Goal: Task Accomplishment & Management: Manage account settings

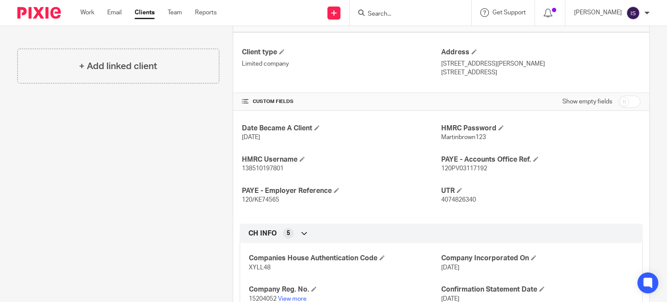
scroll to position [261, 0]
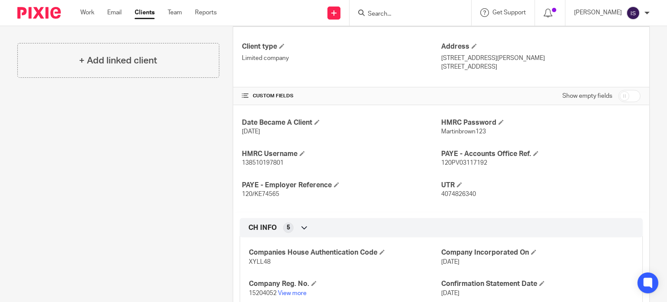
click at [262, 192] on span "120/KE74565" at bounding box center [260, 194] width 37 height 6
copy span "KE74565"
click at [459, 160] on span "120PV03117192" at bounding box center [464, 163] width 46 height 6
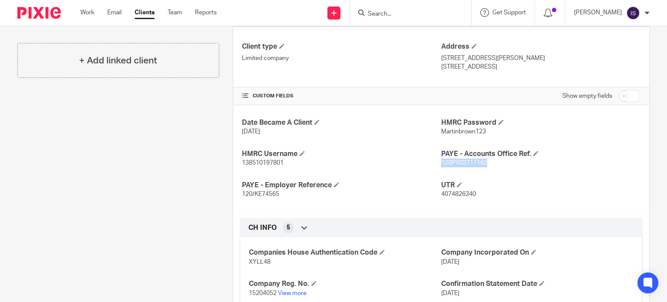
copy span "120PV03117192"
click at [413, 11] on input "Search" at bounding box center [406, 14] width 78 height 8
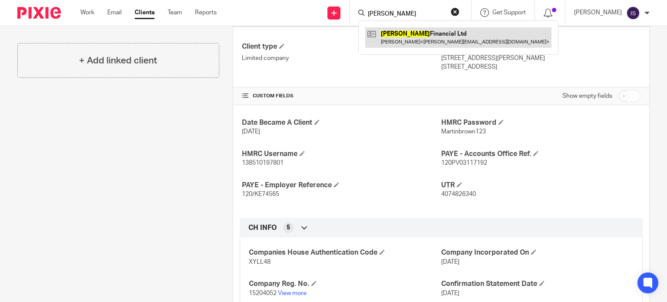
type input "MELTON"
click at [416, 38] on link at bounding box center [458, 37] width 186 height 20
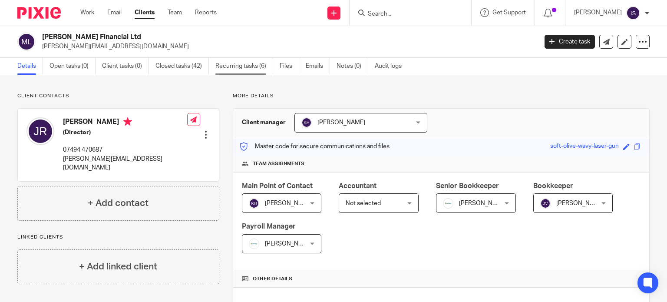
click at [262, 64] on link "Recurring tasks (6)" at bounding box center [244, 66] width 58 height 17
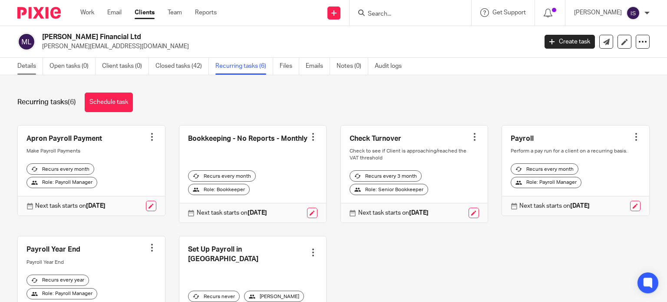
click at [26, 65] on link "Details" at bounding box center [30, 66] width 26 height 17
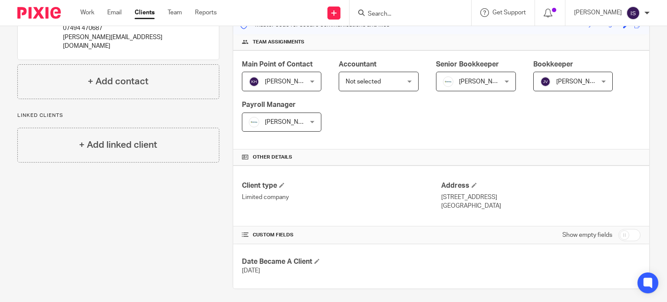
scroll to position [125, 0]
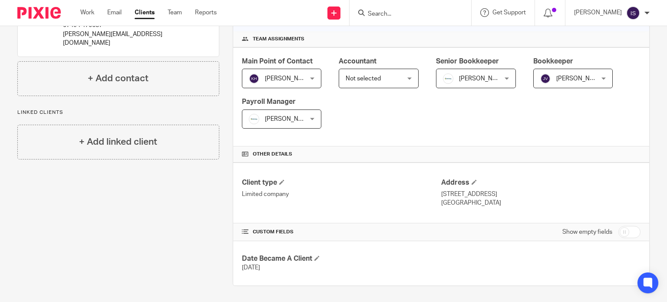
click at [404, 14] on input "Search" at bounding box center [406, 14] width 78 height 8
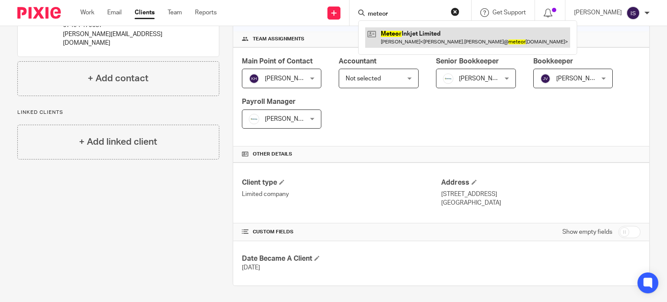
type input "meteor"
click at [431, 41] on link at bounding box center [467, 37] width 205 height 20
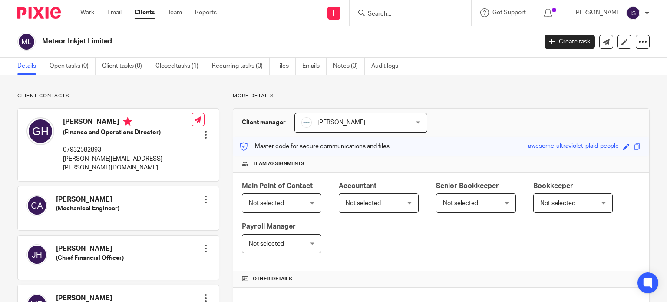
click at [403, 21] on div at bounding box center [411, 13] width 122 height 26
click at [402, 15] on input "Search" at bounding box center [406, 14] width 78 height 8
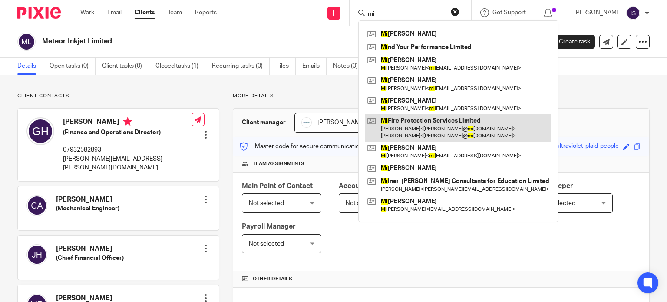
type input "mi"
click at [430, 126] on link at bounding box center [458, 127] width 186 height 27
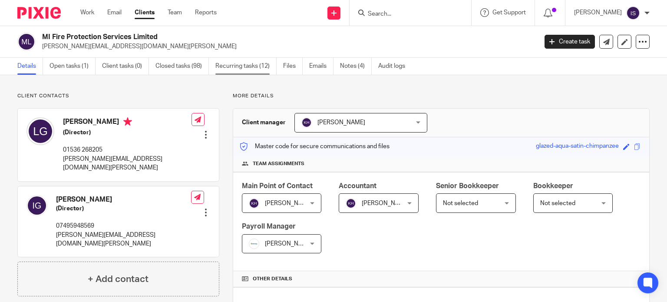
click at [257, 64] on link "Recurring tasks (12)" at bounding box center [245, 66] width 61 height 17
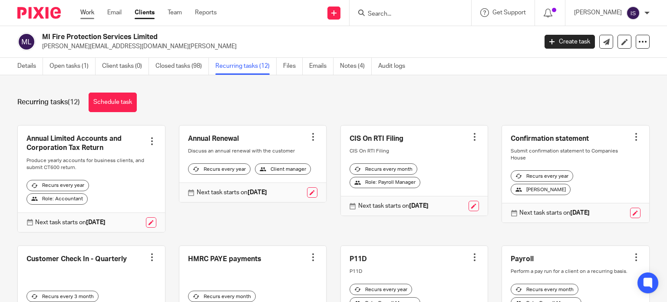
click at [87, 12] on link "Work" at bounding box center [87, 12] width 14 height 9
click at [30, 66] on link "Details" at bounding box center [30, 66] width 26 height 17
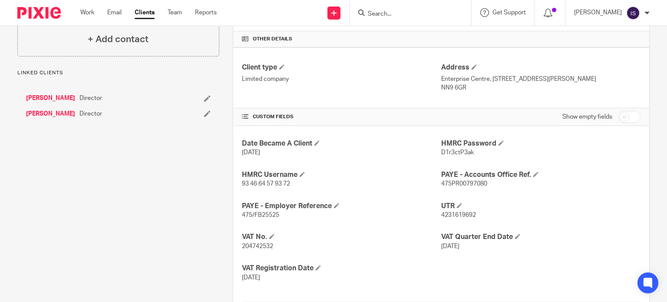
scroll to position [261, 0]
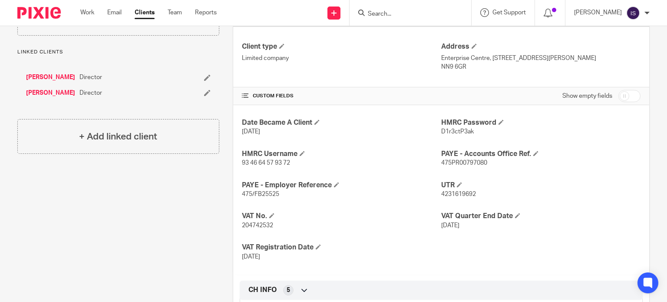
click at [265, 195] on span "475/FB25525" at bounding box center [260, 194] width 37 height 6
copy span "FB25525"
click at [453, 164] on span "475PR00797080" at bounding box center [464, 163] width 46 height 6
click at [453, 162] on span "475PR00797080" at bounding box center [464, 163] width 46 height 6
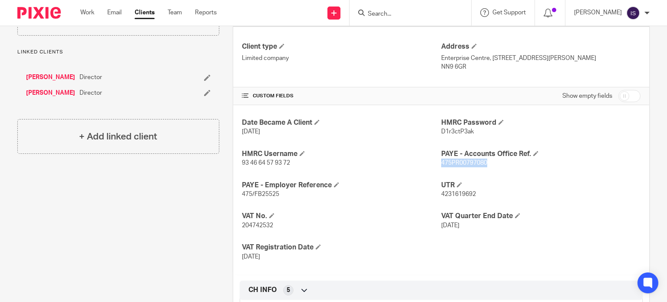
click at [453, 162] on span "475PR00797080" at bounding box center [464, 163] width 46 height 6
click at [453, 161] on span "475PR00797080" at bounding box center [464, 163] width 46 height 6
click at [400, 8] on form at bounding box center [413, 12] width 93 height 11
drag, startPoint x: 400, startPoint y: 8, endPoint x: 401, endPoint y: 13, distance: 5.5
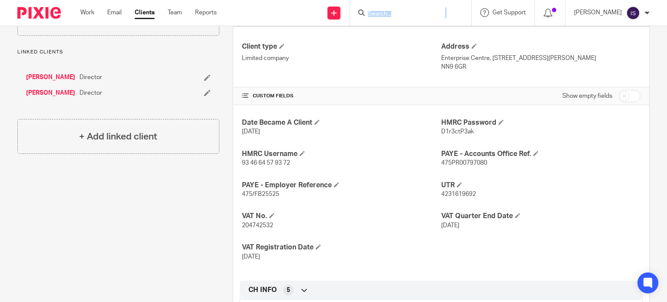
click at [400, 10] on form at bounding box center [413, 12] width 93 height 11
click at [403, 12] on input "Search" at bounding box center [406, 14] width 78 height 8
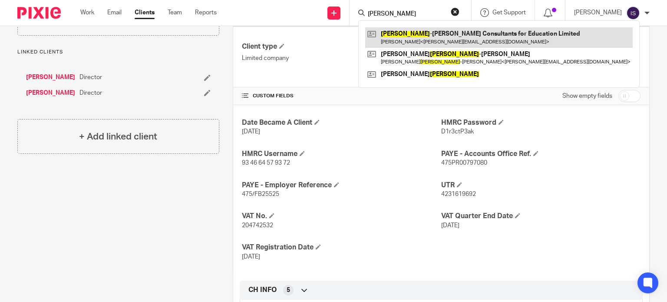
type input "milner"
click at [411, 34] on link at bounding box center [499, 37] width 268 height 20
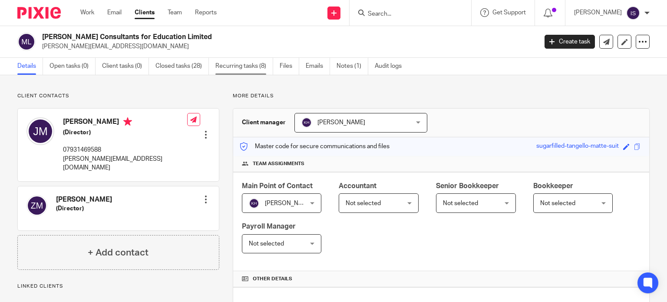
click at [240, 64] on link "Recurring tasks (8)" at bounding box center [244, 66] width 58 height 17
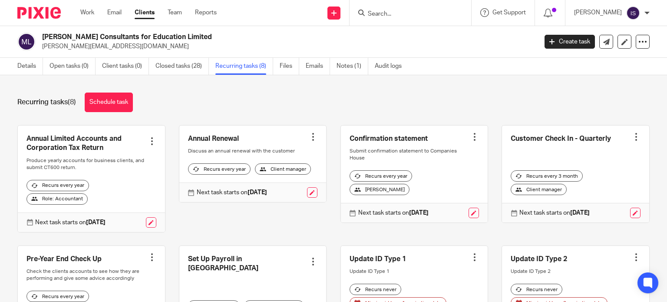
drag, startPoint x: 387, startPoint y: 20, endPoint x: 391, endPoint y: 15, distance: 7.4
click at [387, 20] on div at bounding box center [411, 13] width 122 height 26
click at [391, 15] on input "Search" at bounding box center [406, 14] width 78 height 8
type input "mind yoyr"
click at [429, 30] on link at bounding box center [419, 33] width 108 height 13
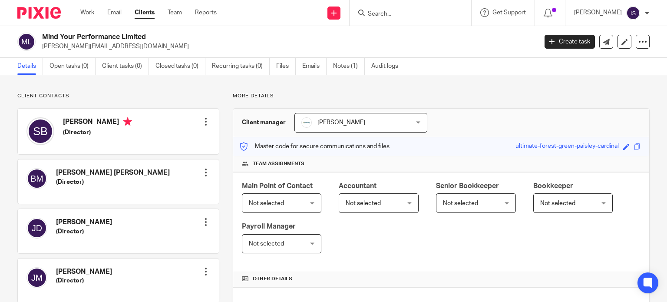
click at [399, 13] on input "Search" at bounding box center [406, 14] width 78 height 8
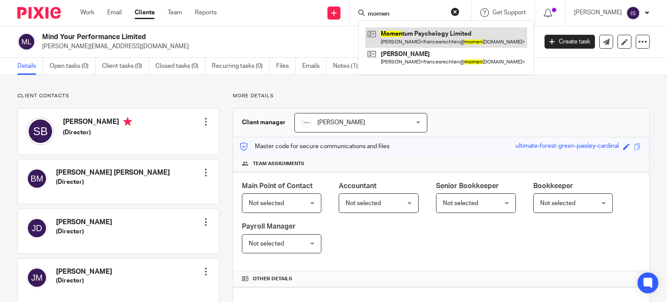
type input "momwn"
click at [419, 33] on link at bounding box center [446, 37] width 162 height 20
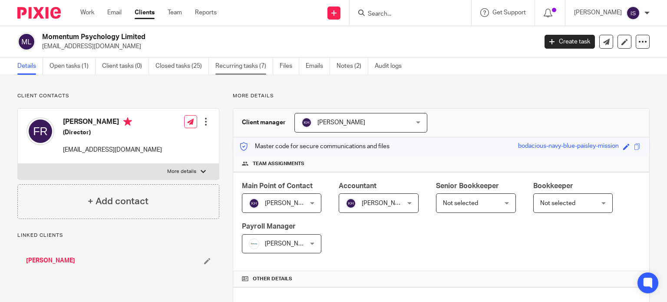
click at [238, 65] on link "Recurring tasks (7)" at bounding box center [244, 66] width 58 height 17
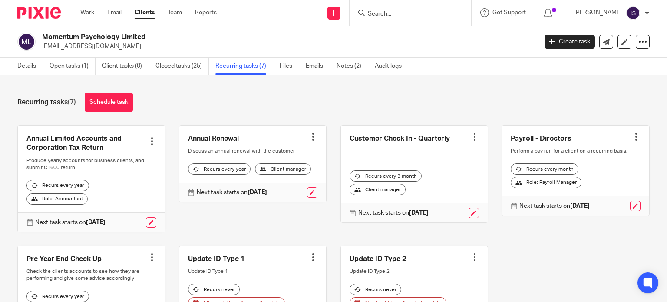
click at [376, 12] on div at bounding box center [408, 12] width 101 height 11
click at [390, 12] on input "Search" at bounding box center [406, 14] width 78 height 8
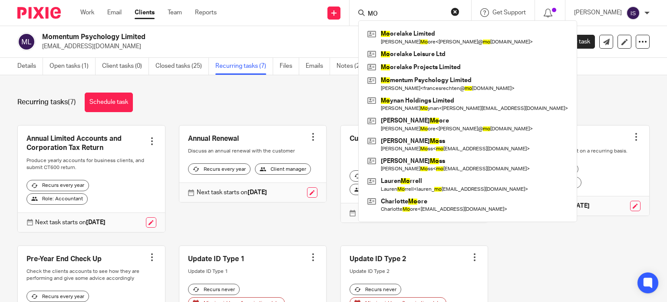
type input "MO"
click button "submit" at bounding box center [0, 0] width 0 height 0
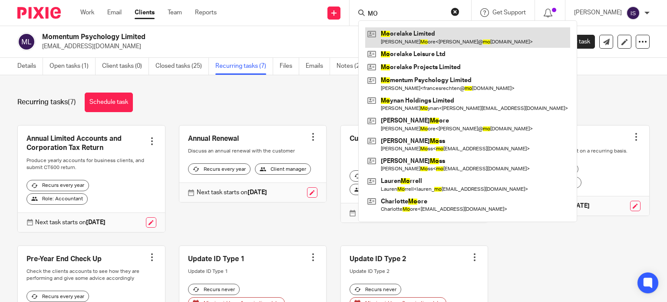
click at [431, 39] on link at bounding box center [467, 37] width 205 height 20
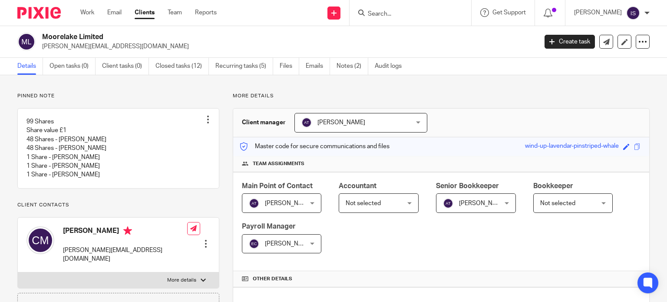
click at [260, 64] on link "Recurring tasks (5)" at bounding box center [244, 66] width 58 height 17
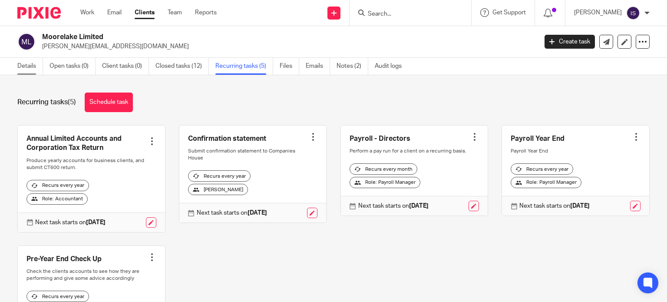
click at [21, 64] on link "Details" at bounding box center [30, 66] width 26 height 17
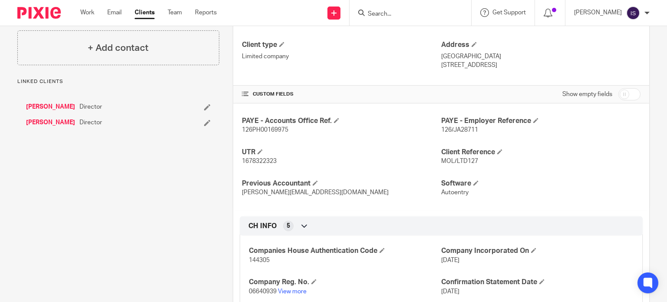
scroll to position [304, 0]
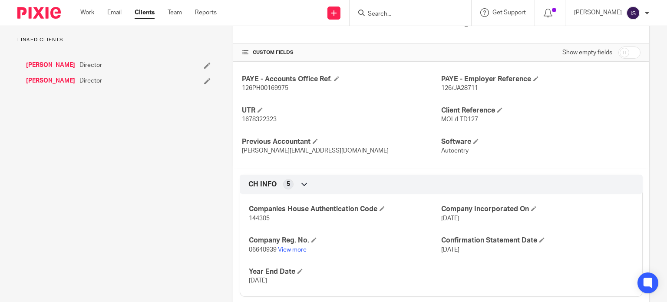
click at [459, 85] on span "126/JA28711" at bounding box center [459, 88] width 37 height 6
copy span "JA28711"
click at [255, 89] on span "126PH00169975" at bounding box center [265, 88] width 46 height 6
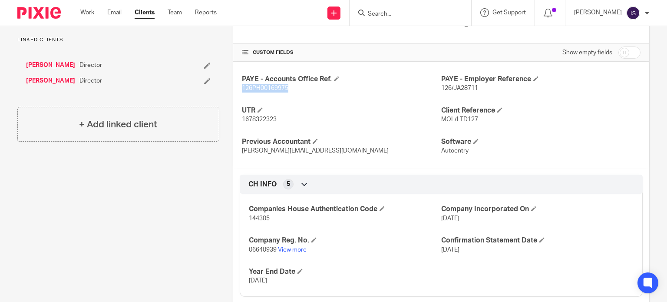
copy span "126PH00169975"
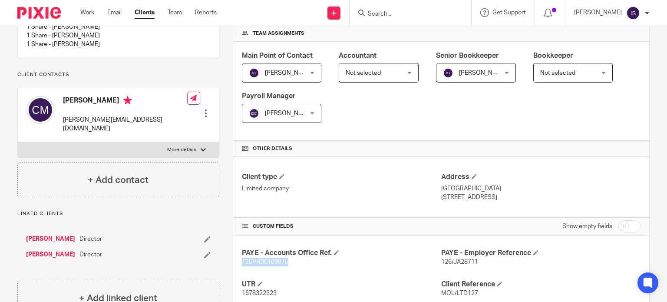
scroll to position [0, 0]
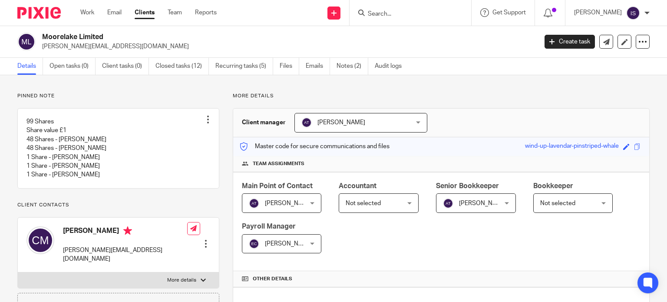
click at [419, 12] on input "Search" at bounding box center [406, 14] width 78 height 8
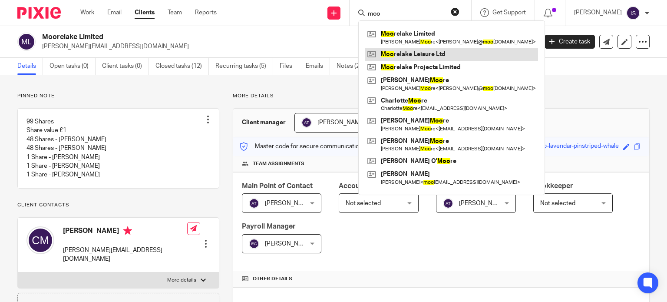
type input "moo"
click at [451, 53] on link at bounding box center [451, 54] width 173 height 13
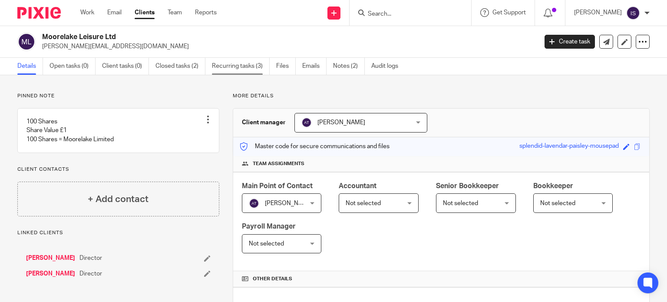
click at [240, 66] on link "Recurring tasks (3)" at bounding box center [241, 66] width 58 height 17
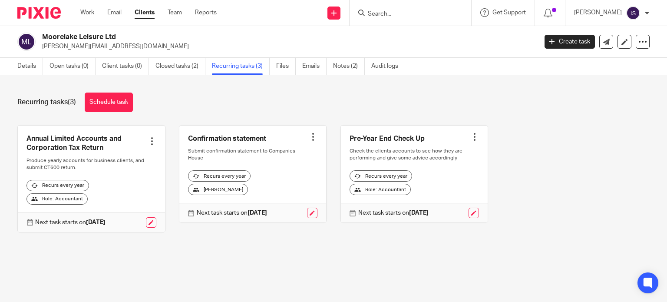
click at [429, 17] on input "Search" at bounding box center [406, 14] width 78 height 8
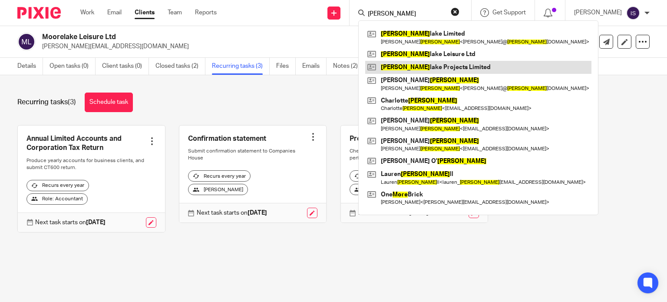
type input "moore"
click at [430, 64] on link at bounding box center [478, 67] width 226 height 13
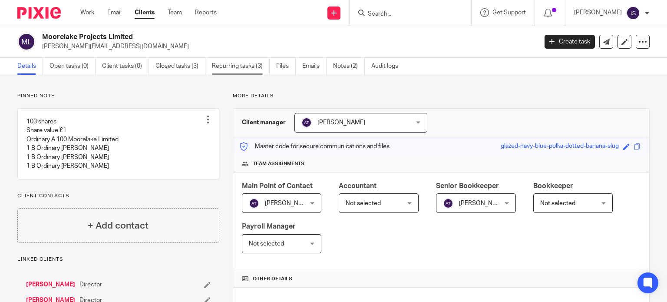
click at [249, 66] on link "Recurring tasks (3)" at bounding box center [241, 66] width 58 height 17
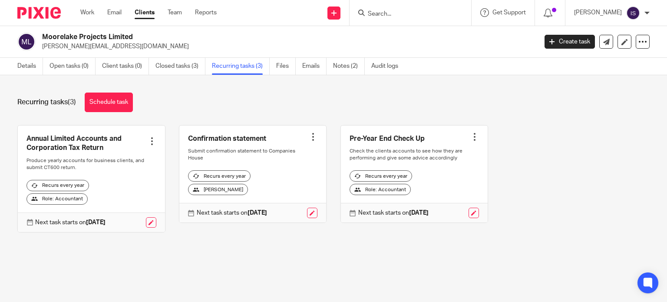
drag, startPoint x: 386, startPoint y: 2, endPoint x: 391, endPoint y: 12, distance: 10.7
click at [388, 7] on div at bounding box center [411, 13] width 122 height 26
click at [391, 12] on input "Search" at bounding box center [406, 14] width 78 height 8
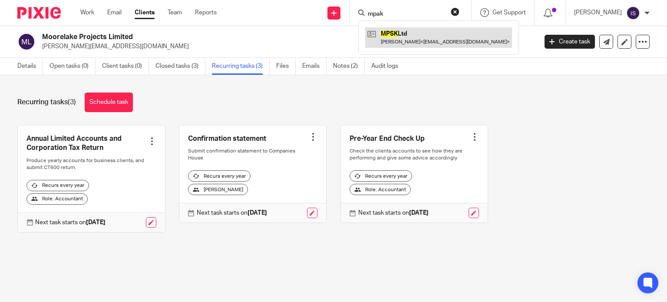
type input "mpak"
click at [407, 33] on link at bounding box center [438, 37] width 147 height 20
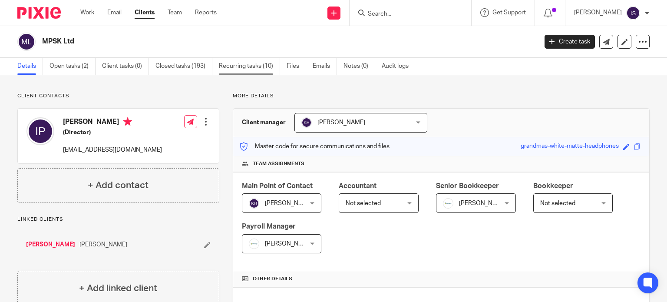
click at [240, 62] on link "Recurring tasks (10)" at bounding box center [249, 66] width 61 height 17
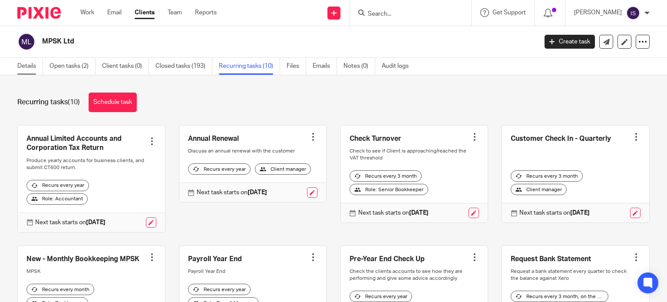
click at [18, 68] on link "Details" at bounding box center [30, 66] width 26 height 17
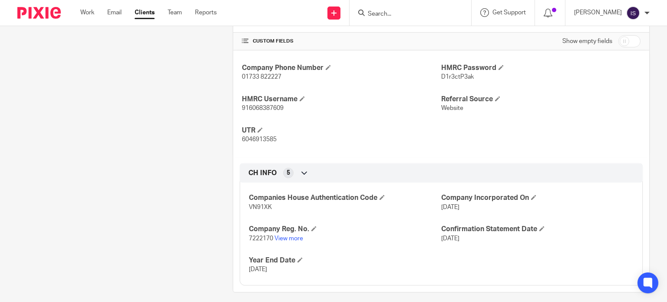
scroll to position [322, 0]
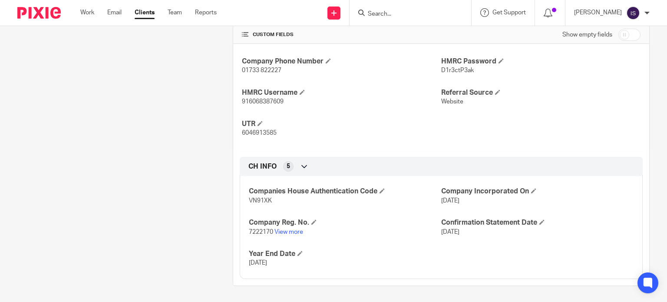
click at [420, 19] on div at bounding box center [411, 13] width 122 height 26
click at [419, 19] on div at bounding box center [411, 13] width 122 height 26
click at [409, 7] on form at bounding box center [413, 12] width 93 height 11
click at [395, 11] on input "Search" at bounding box center [406, 14] width 78 height 8
type input "myp"
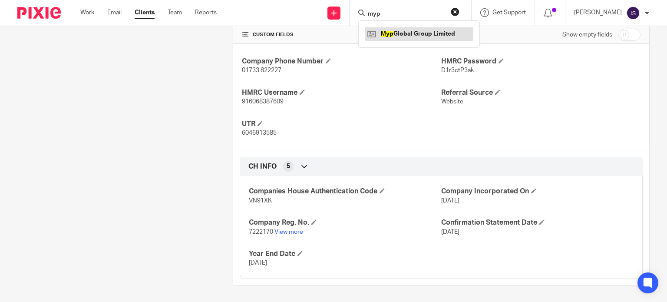
click at [411, 34] on link at bounding box center [419, 33] width 108 height 13
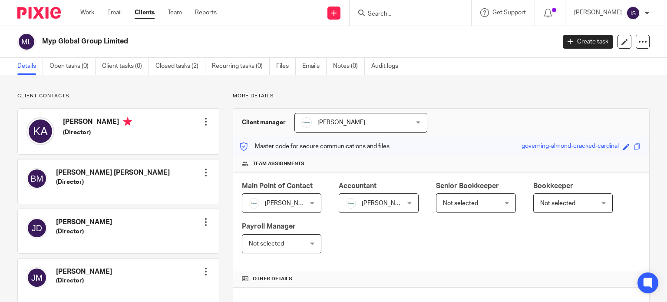
click at [415, 10] on input "Search" at bounding box center [406, 14] width 78 height 8
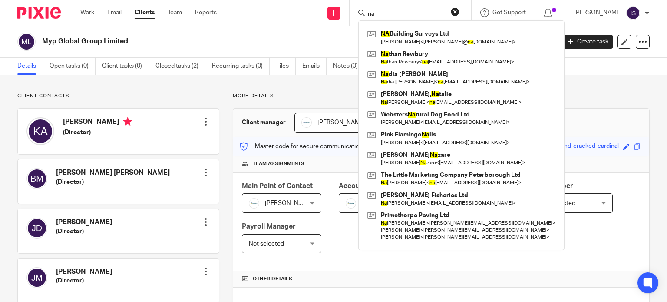
type input "n"
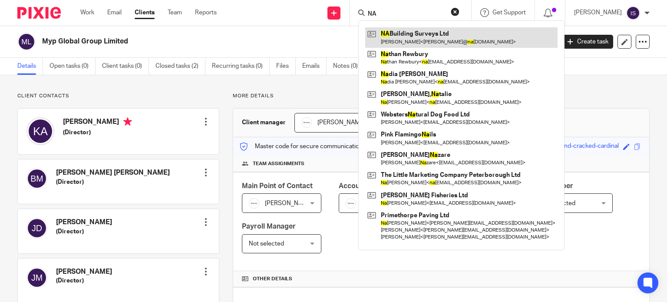
type input "NA"
click at [424, 36] on link at bounding box center [461, 37] width 192 height 20
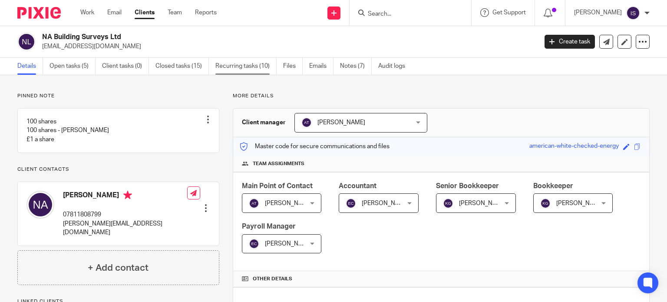
click at [251, 71] on link "Recurring tasks (10)" at bounding box center [245, 66] width 61 height 17
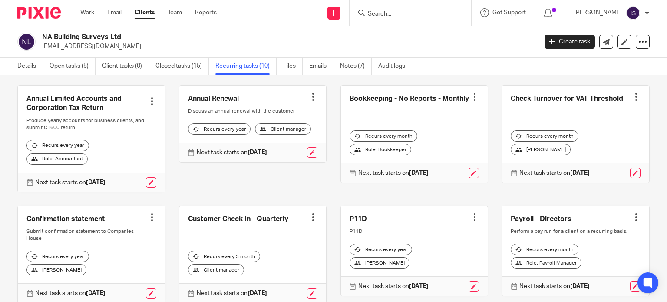
scroll to position [174, 0]
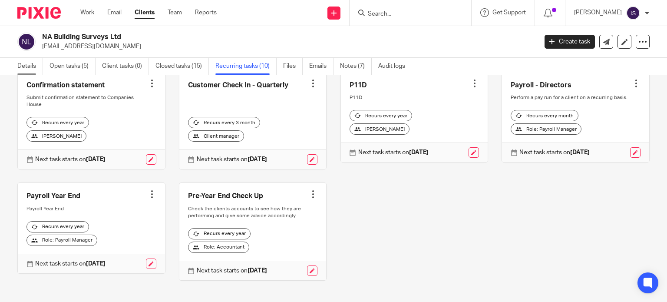
click at [36, 61] on link "Details" at bounding box center [30, 66] width 26 height 17
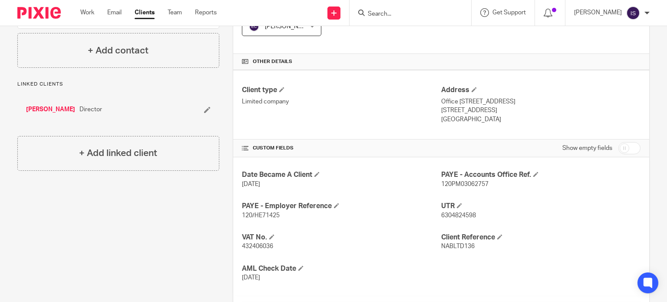
scroll to position [261, 0]
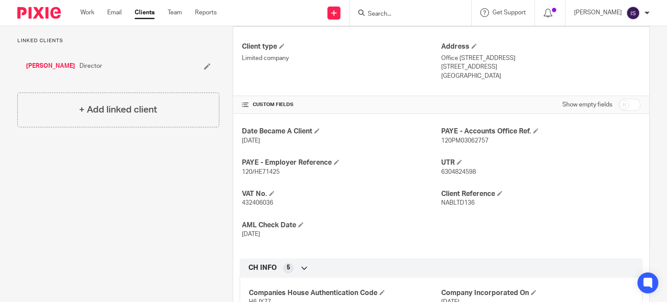
click at [261, 172] on span "120/HE71425" at bounding box center [261, 172] width 38 height 6
copy span "HE71425"
click at [476, 140] on span "120PM03062757" at bounding box center [464, 141] width 47 height 6
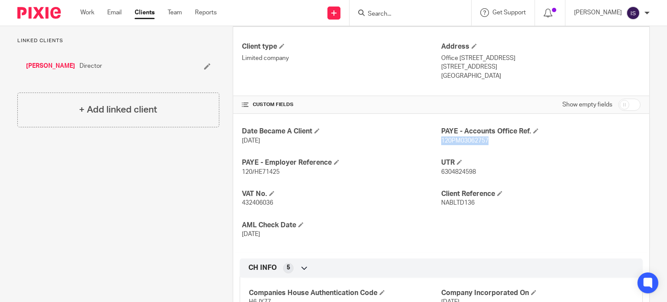
copy span "120PM03062757"
click at [399, 12] on input "Search" at bounding box center [406, 14] width 78 height 8
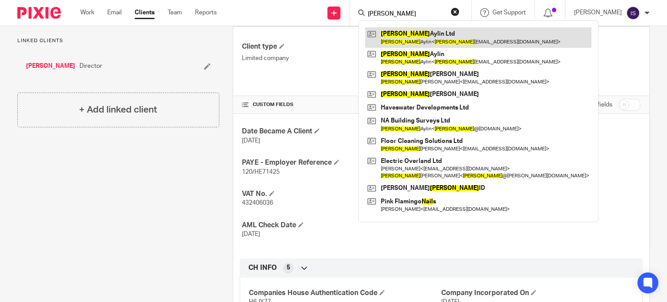
type input "neil"
click at [476, 43] on link at bounding box center [478, 37] width 226 height 20
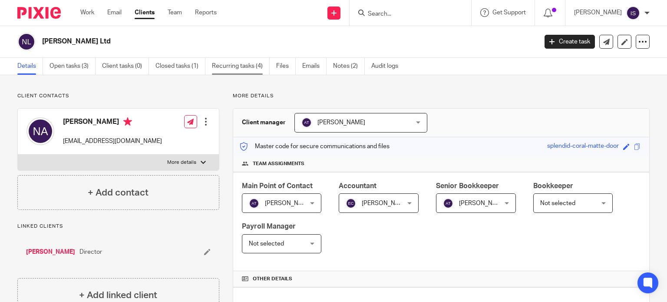
click at [229, 73] on link "Recurring tasks (4)" at bounding box center [241, 66] width 58 height 17
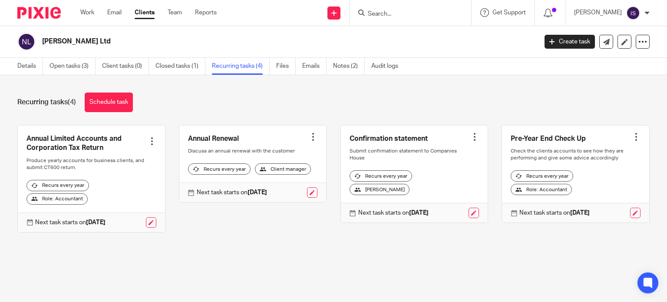
click at [401, 9] on form at bounding box center [413, 12] width 93 height 11
click at [403, 11] on input "Search" at bounding box center [406, 14] width 78 height 8
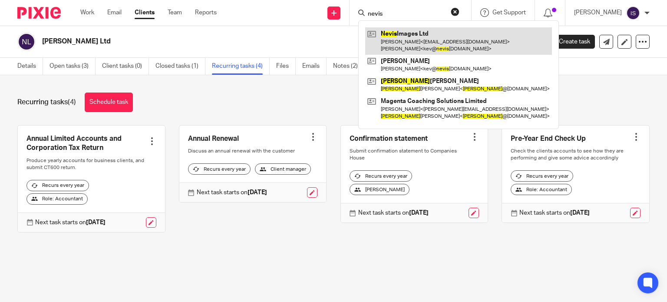
type input "nevis"
click at [424, 50] on link at bounding box center [458, 40] width 187 height 27
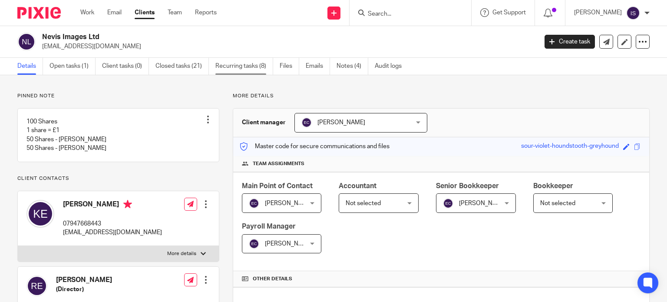
click at [261, 69] on link "Recurring tasks (8)" at bounding box center [244, 66] width 58 height 17
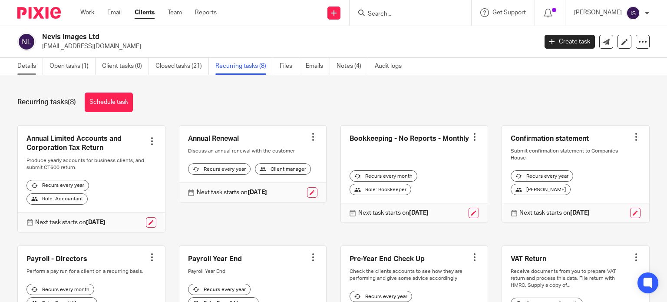
click at [26, 70] on link "Details" at bounding box center [30, 66] width 26 height 17
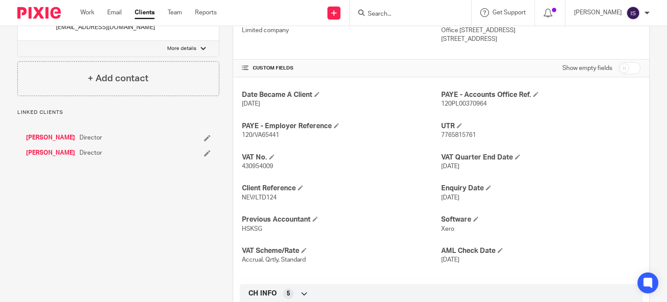
scroll to position [304, 0]
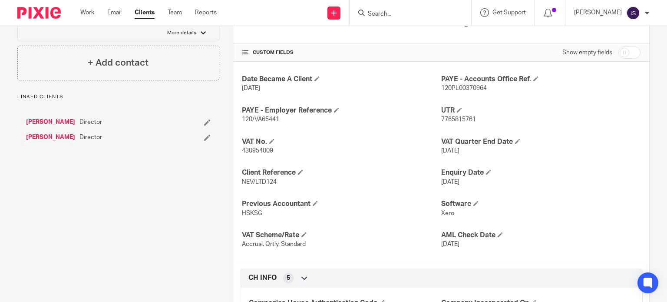
click at [259, 119] on span "120/VA65441" at bounding box center [260, 119] width 37 height 6
click at [260, 119] on span "120/VA65441" at bounding box center [260, 119] width 37 height 6
click at [260, 123] on p "120/VA65441" at bounding box center [341, 119] width 199 height 9
click at [260, 122] on p "120/VA65441" at bounding box center [341, 119] width 199 height 9
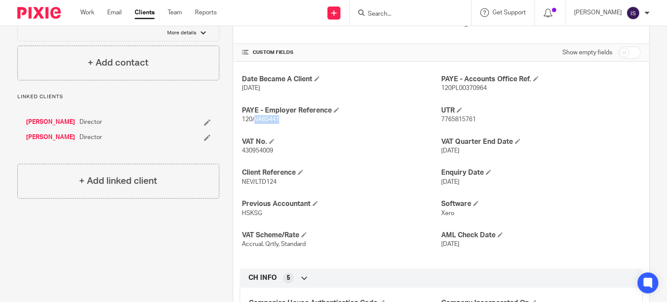
click at [260, 122] on p "120/VA65441" at bounding box center [341, 119] width 199 height 9
copy span "VA65441"
click at [449, 90] on p "120PL00370964" at bounding box center [540, 88] width 199 height 9
copy span "120PL00370964"
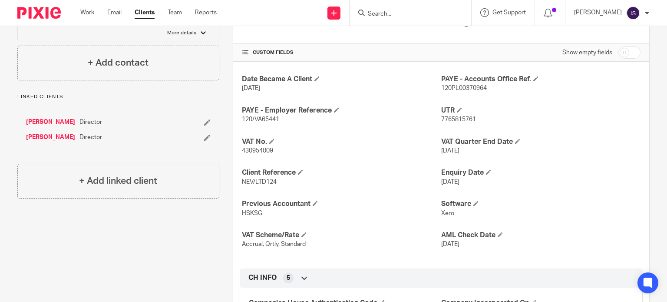
click at [403, 7] on div at bounding box center [411, 13] width 122 height 26
click at [403, 9] on form at bounding box center [413, 12] width 93 height 11
click at [401, 13] on input "Search" at bounding box center [406, 14] width 78 height 8
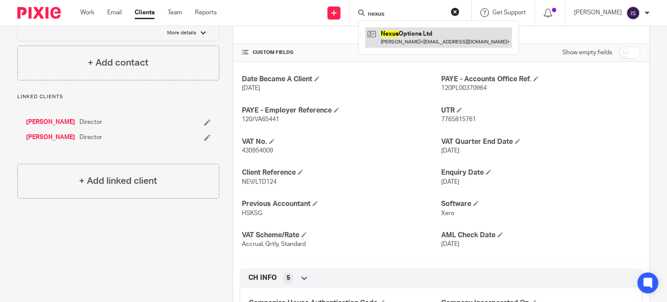
type input "nexus"
click at [439, 29] on link at bounding box center [438, 37] width 147 height 20
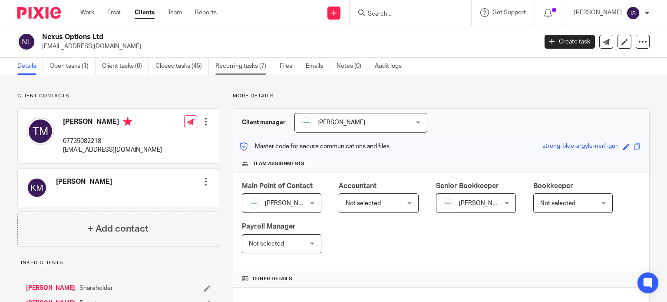
click at [257, 64] on link "Recurring tasks (7)" at bounding box center [244, 66] width 58 height 17
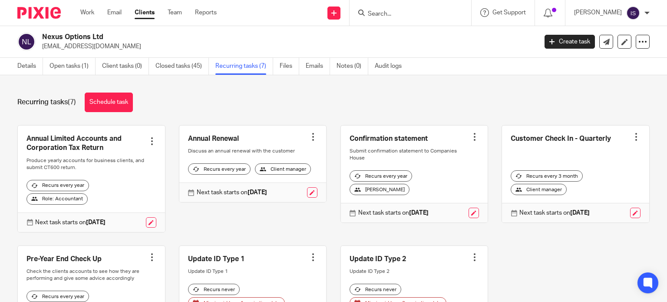
click at [422, 19] on div at bounding box center [411, 13] width 122 height 26
click at [434, 16] on input "Search" at bounding box center [406, 14] width 78 height 8
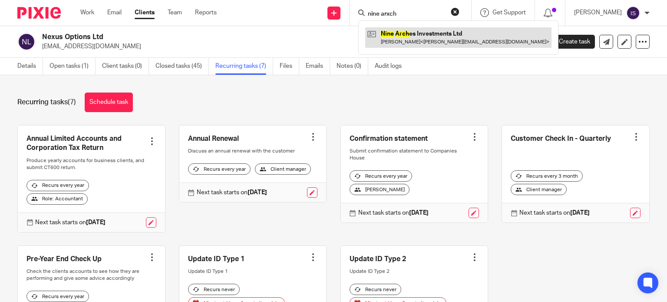
type input "nine arxch"
click at [421, 33] on link at bounding box center [458, 37] width 186 height 20
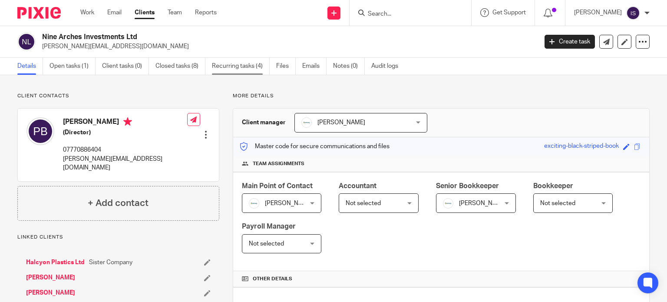
click at [226, 62] on link "Recurring tasks (4)" at bounding box center [241, 66] width 58 height 17
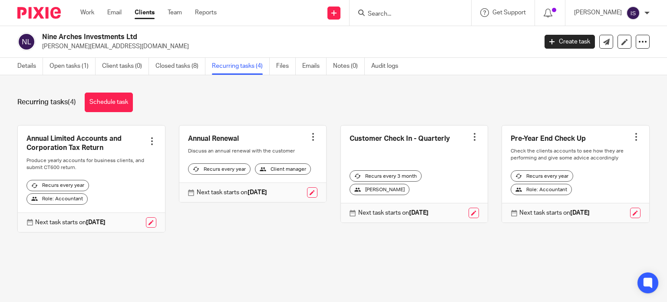
click at [421, 10] on form at bounding box center [413, 12] width 93 height 11
click at [421, 11] on input "Search" at bounding box center [406, 14] width 78 height 8
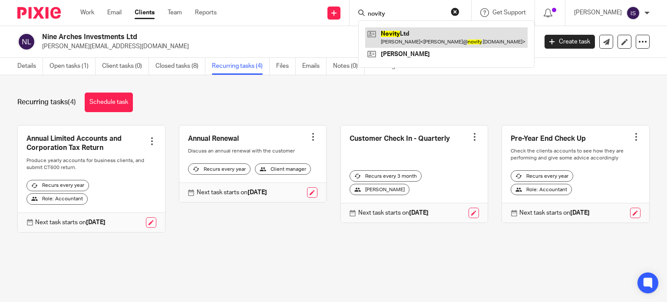
type input "novity"
click at [418, 32] on link at bounding box center [446, 37] width 162 height 20
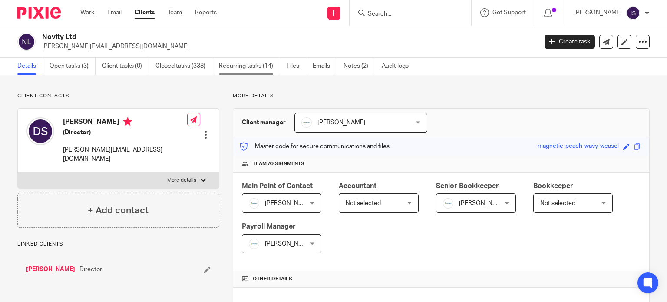
click at [253, 68] on link "Recurring tasks (14)" at bounding box center [249, 66] width 61 height 17
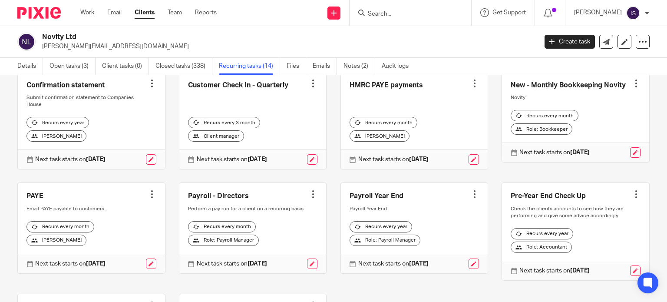
scroll to position [217, 0]
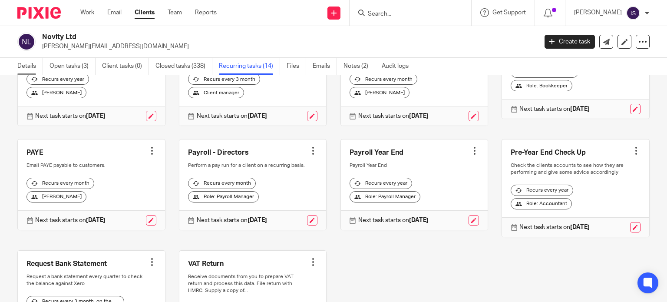
click at [29, 65] on link "Details" at bounding box center [30, 66] width 26 height 17
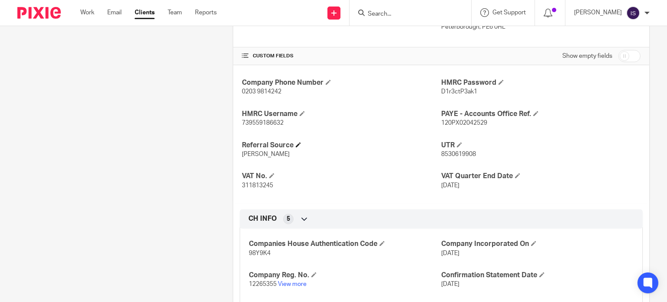
scroll to position [304, 0]
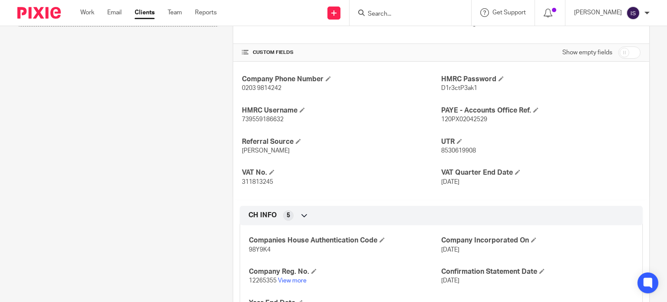
click at [377, 11] on input "Search" at bounding box center [406, 14] width 78 height 8
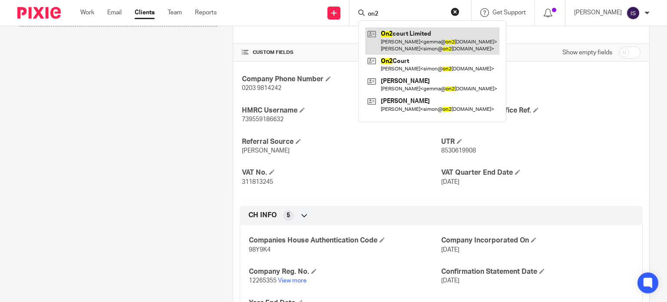
type input "on2"
click at [457, 45] on link at bounding box center [432, 40] width 134 height 27
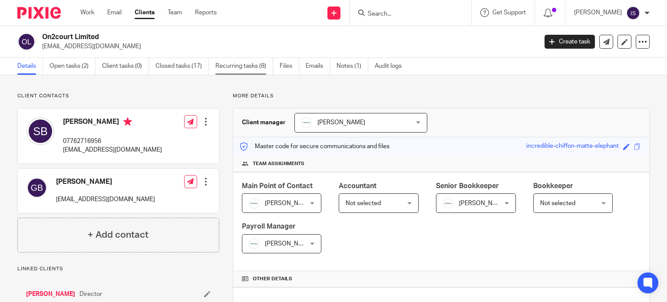
click at [248, 63] on link "Recurring tasks (8)" at bounding box center [244, 66] width 58 height 17
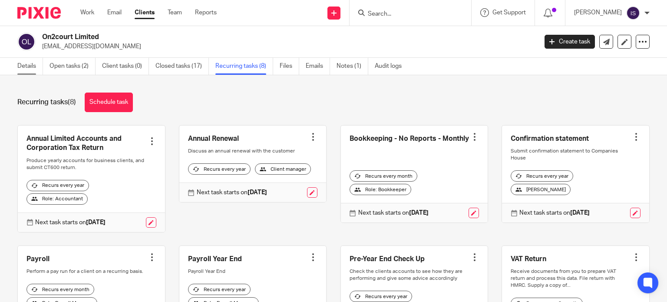
click at [27, 70] on link "Details" at bounding box center [30, 66] width 26 height 17
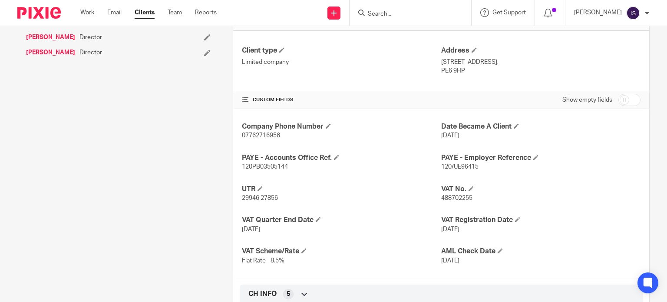
scroll to position [304, 0]
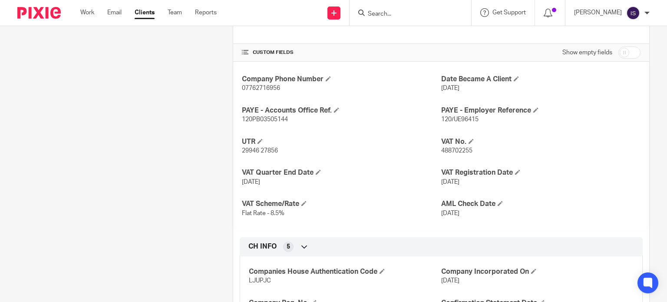
click at [457, 118] on span "120/UE96415" at bounding box center [459, 119] width 37 height 6
copy span "UE96415"
click at [266, 119] on span "120PB03505144" at bounding box center [265, 119] width 46 height 6
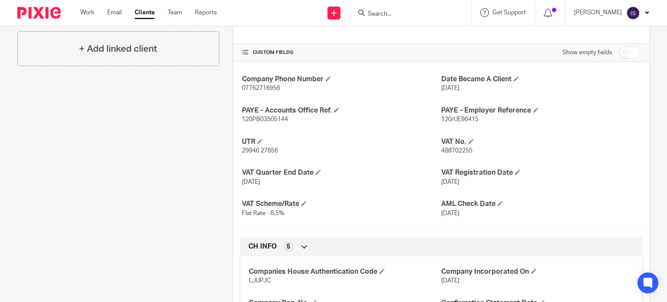
click at [266, 118] on span "120PB03505144" at bounding box center [265, 119] width 46 height 6
copy span "120PB03505144"
click at [387, 13] on input "Search" at bounding box center [406, 14] width 78 height 8
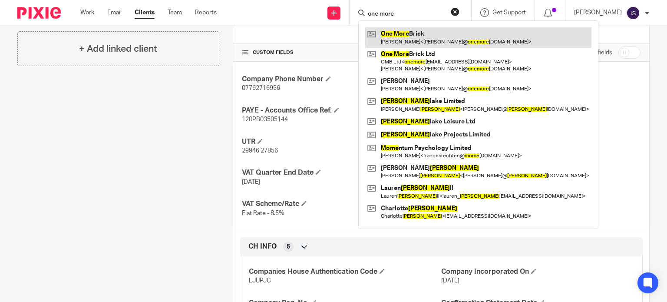
type input "one more"
click at [425, 38] on link at bounding box center [478, 37] width 226 height 20
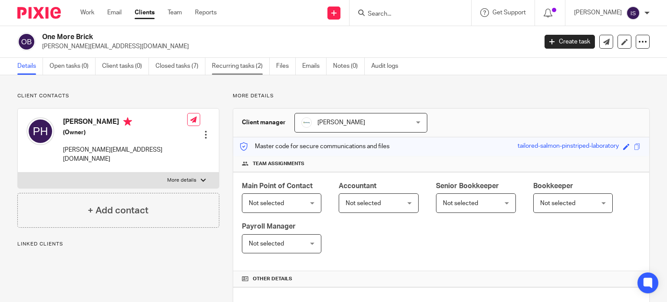
click at [253, 69] on link "Recurring tasks (2)" at bounding box center [241, 66] width 58 height 17
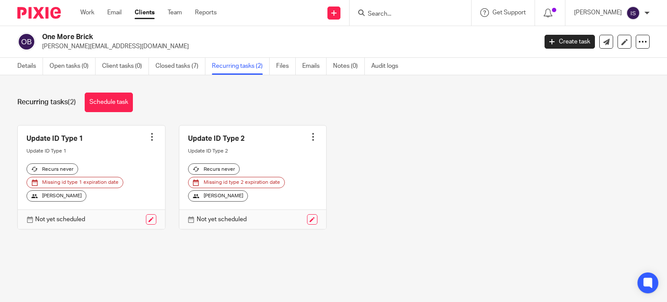
click at [410, 11] on input "Search" at bounding box center [406, 14] width 78 height 8
type input "n"
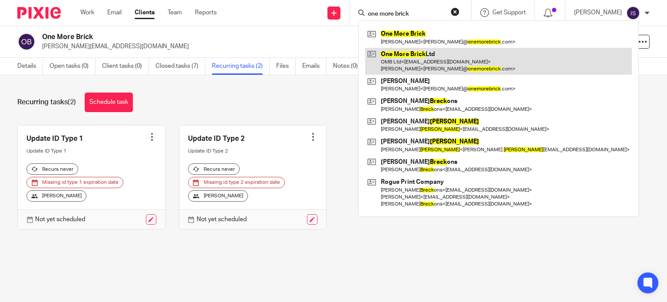
type input "one more brick"
click at [435, 53] on link at bounding box center [498, 61] width 267 height 27
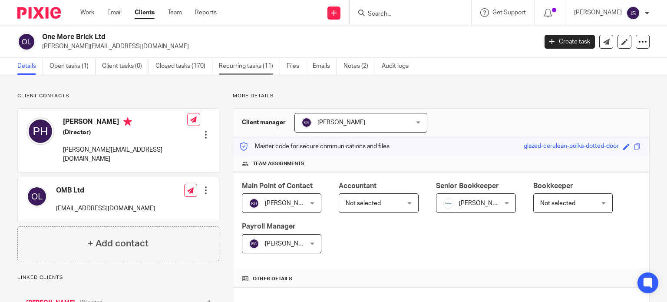
click at [261, 66] on link "Recurring tasks (11)" at bounding box center [249, 66] width 61 height 17
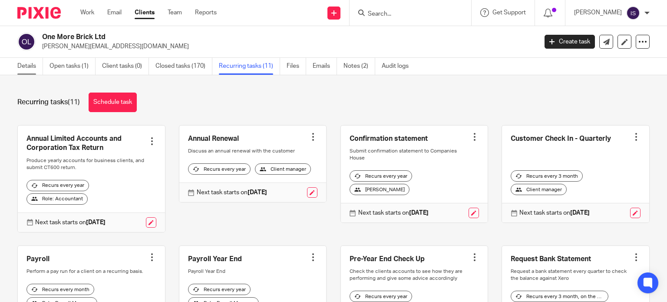
click at [27, 62] on link "Details" at bounding box center [30, 66] width 26 height 17
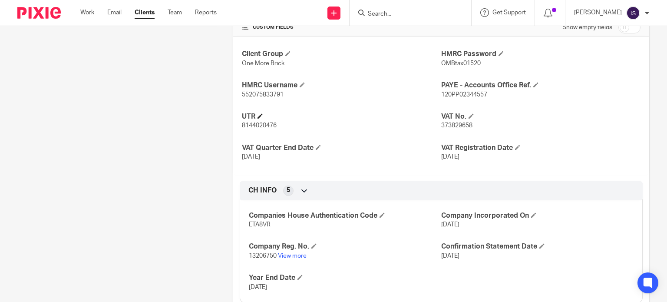
scroll to position [318, 0]
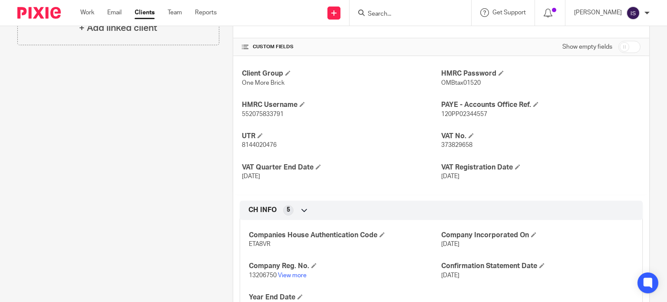
click at [391, 15] on input "Search" at bounding box center [406, 14] width 78 height 8
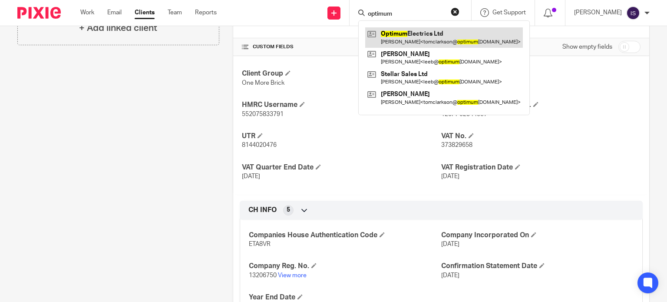
type input "optimum"
drag, startPoint x: 396, startPoint y: 30, endPoint x: 442, endPoint y: 34, distance: 45.8
click at [397, 30] on link at bounding box center [444, 37] width 158 height 20
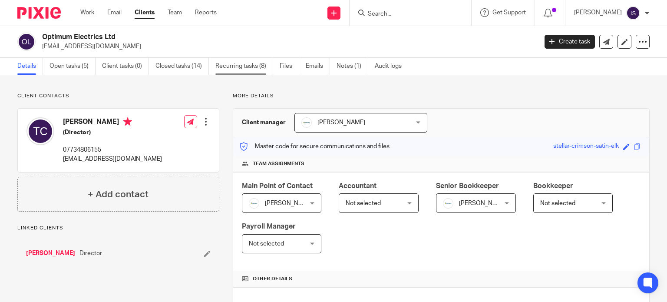
click at [248, 65] on link "Recurring tasks (8)" at bounding box center [244, 66] width 58 height 17
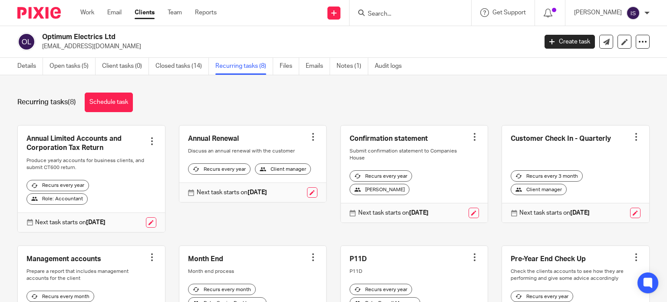
click at [388, 18] on form at bounding box center [413, 12] width 93 height 11
click at [392, 14] on input "Search" at bounding box center [406, 14] width 78 height 8
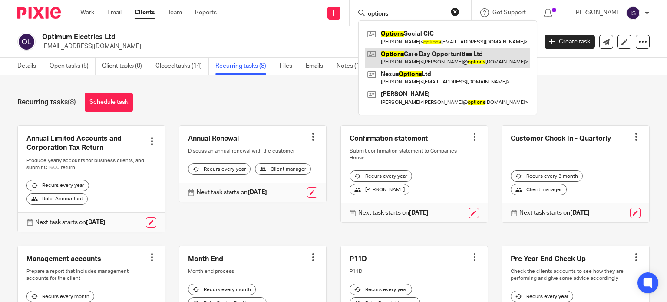
type input "options"
click at [426, 52] on link at bounding box center [447, 58] width 165 height 20
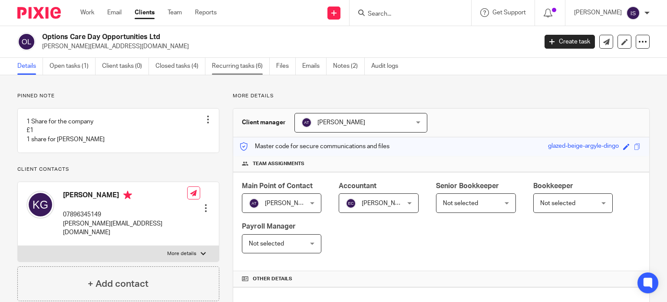
click at [255, 71] on link "Recurring tasks (6)" at bounding box center [241, 66] width 58 height 17
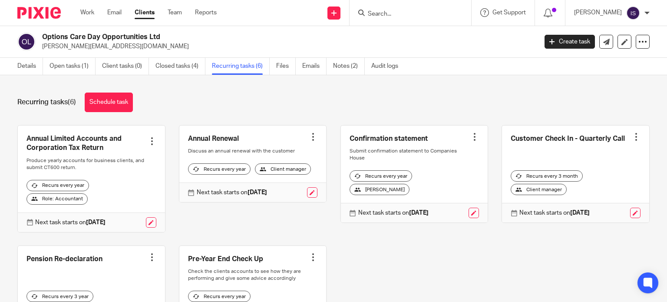
click at [419, 13] on input "Search" at bounding box center [406, 14] width 78 height 8
click at [419, 6] on div at bounding box center [411, 13] width 122 height 26
click at [416, 10] on form at bounding box center [413, 12] width 93 height 11
click at [402, 18] on div at bounding box center [411, 13] width 122 height 26
click at [400, 12] on input "Search" at bounding box center [406, 14] width 78 height 8
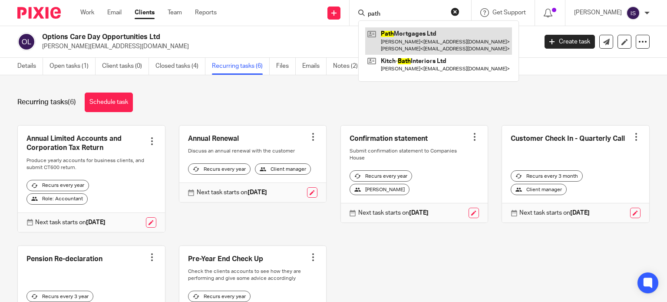
type input "path"
click at [408, 40] on link at bounding box center [438, 40] width 147 height 27
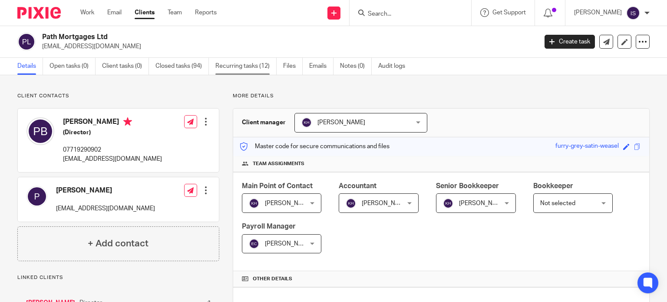
click at [248, 72] on link "Recurring tasks (12)" at bounding box center [245, 66] width 61 height 17
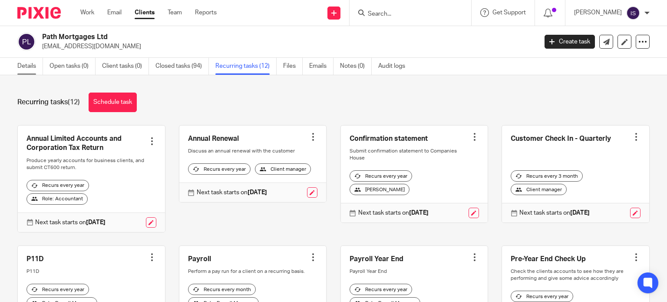
click at [17, 68] on div "Details Open tasks (0) Client tasks (0) Closed tasks (94) Recurring tasks (12) …" at bounding box center [213, 66] width 427 height 17
click at [18, 69] on link "Details" at bounding box center [30, 66] width 26 height 17
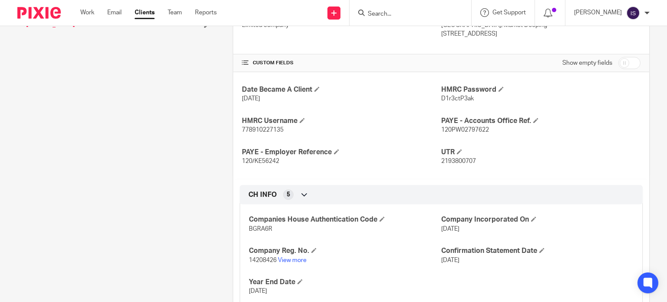
scroll to position [322, 0]
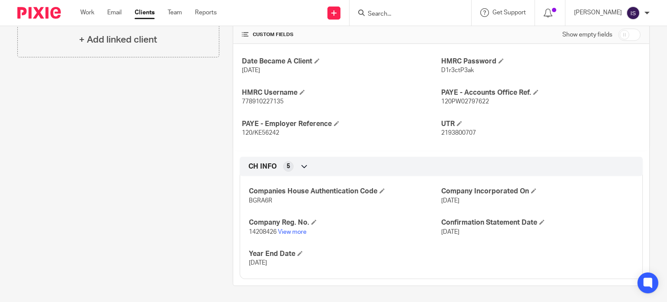
click at [264, 131] on span "120/KE56242" at bounding box center [260, 133] width 37 height 6
click at [265, 130] on span "120/KE56242" at bounding box center [260, 133] width 37 height 6
click at [265, 135] on p "120/KE56242" at bounding box center [341, 133] width 199 height 9
click at [265, 133] on span "120/KE56242" at bounding box center [260, 133] width 37 height 6
click at [264, 130] on span "120/KE56242" at bounding box center [260, 133] width 37 height 6
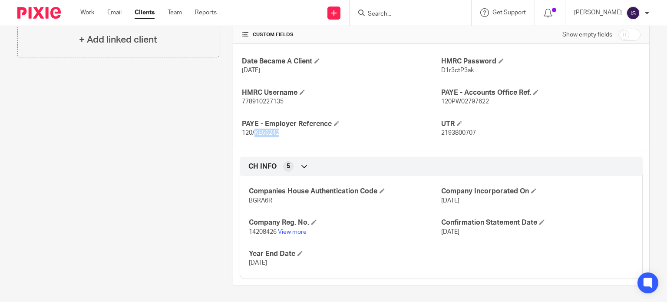
click at [264, 130] on span "120/KE56242" at bounding box center [260, 133] width 37 height 6
copy span "KE56242"
click at [462, 97] on p "120PW02797622" at bounding box center [540, 101] width 199 height 9
click at [464, 97] on p "120PW02797622" at bounding box center [540, 101] width 199 height 9
click at [463, 99] on span "120PW02797622" at bounding box center [465, 102] width 48 height 6
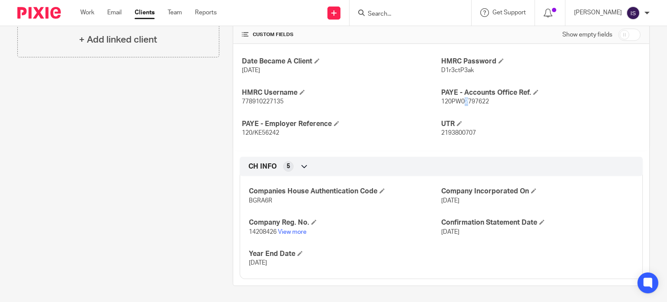
click at [463, 99] on span "120PW02797622" at bounding box center [465, 102] width 48 height 6
copy p "120PW02797622"
click at [445, 16] on input "Search" at bounding box center [406, 14] width 78 height 8
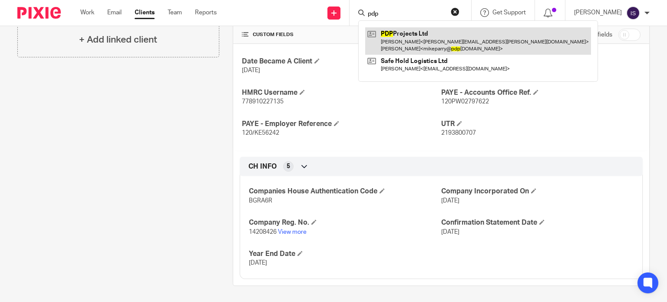
type input "pdp"
click at [426, 49] on link at bounding box center [478, 40] width 226 height 27
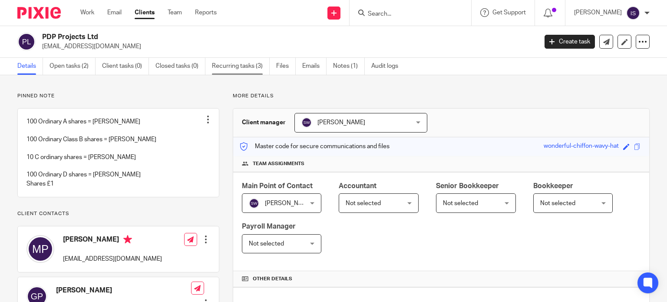
click at [256, 60] on link "Recurring tasks (3)" at bounding box center [241, 66] width 58 height 17
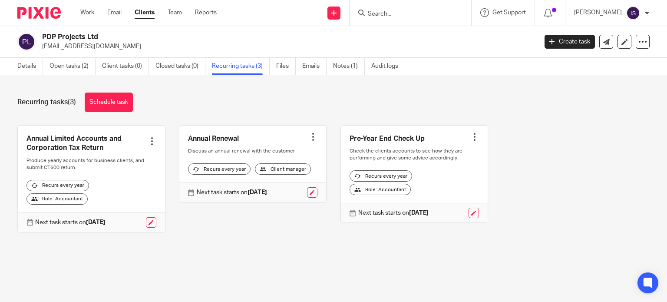
click at [392, 6] on div at bounding box center [411, 13] width 122 height 26
click at [394, 10] on input "Search" at bounding box center [406, 14] width 78 height 8
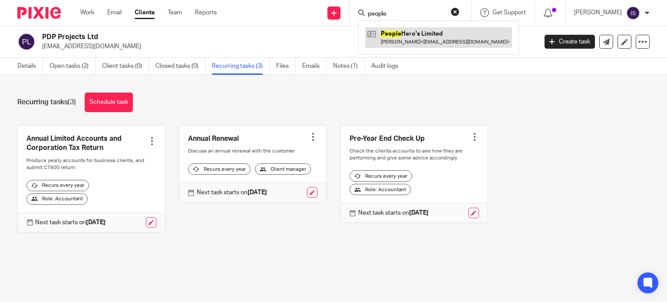
type input "people"
click at [428, 38] on link at bounding box center [438, 37] width 147 height 20
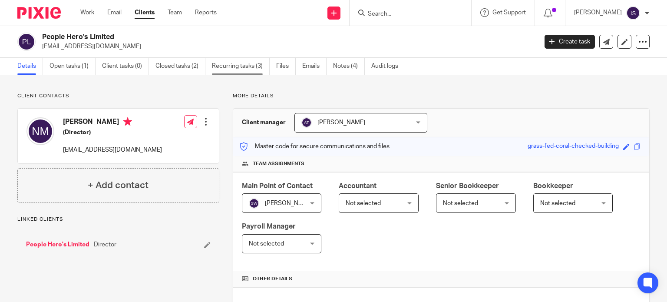
click at [242, 65] on link "Recurring tasks (3)" at bounding box center [241, 66] width 58 height 17
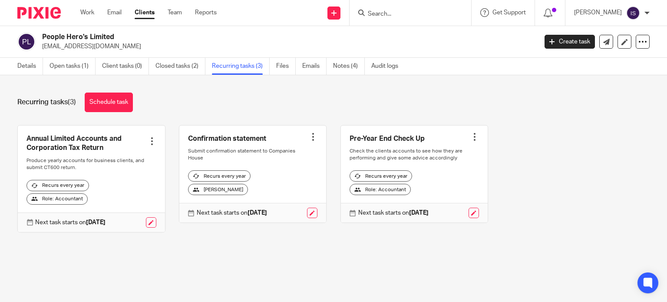
click at [409, 12] on input "Search" at bounding box center [406, 14] width 78 height 8
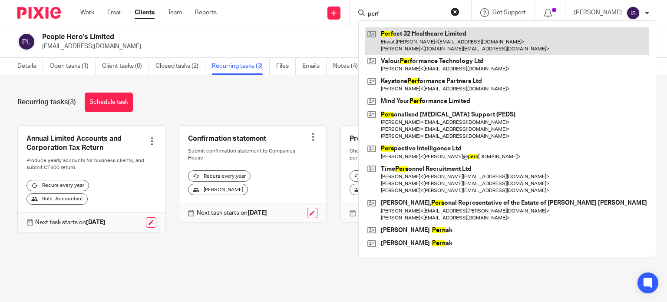
type input "perf"
click at [451, 36] on link at bounding box center [507, 40] width 284 height 27
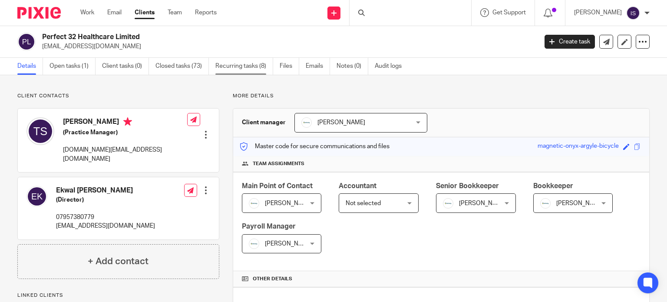
click at [239, 69] on link "Recurring tasks (8)" at bounding box center [244, 66] width 58 height 17
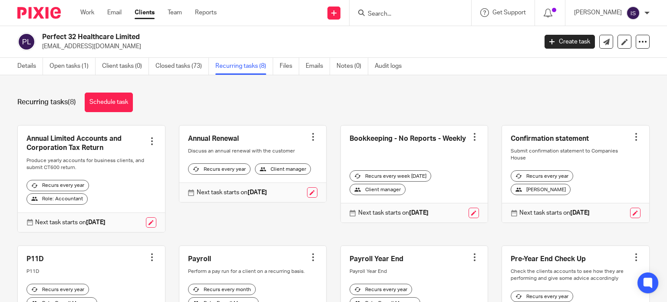
click at [14, 65] on div "Details Open tasks (1) Client tasks (0) Closed tasks (73) Recurring tasks (8) F…" at bounding box center [212, 66] width 424 height 17
click at [20, 69] on link "Details" at bounding box center [30, 66] width 26 height 17
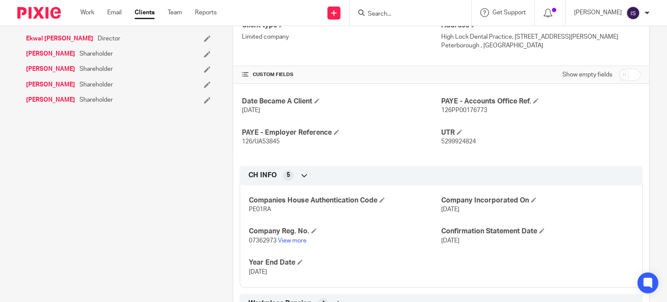
scroll to position [304, 0]
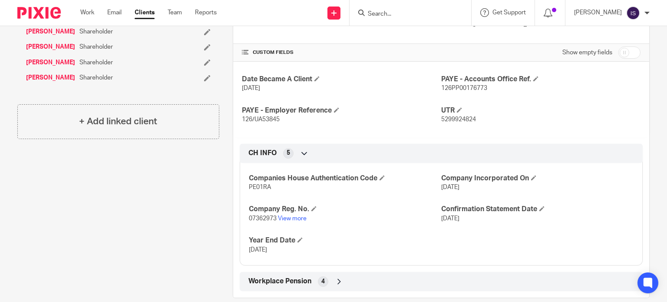
click at [262, 118] on span "126/UA53845" at bounding box center [261, 119] width 38 height 6
copy span "UA53845"
click at [447, 88] on span "126PP00176773" at bounding box center [464, 88] width 46 height 6
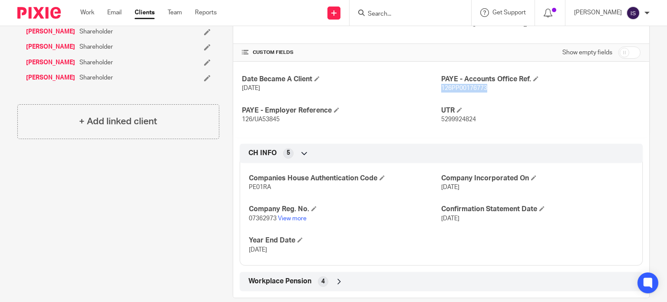
copy span "126PP00176773"
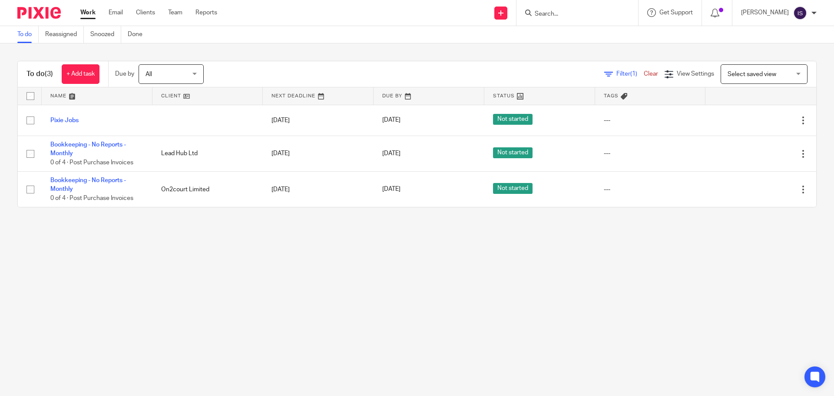
click at [552, 14] on input "Search" at bounding box center [573, 14] width 78 height 8
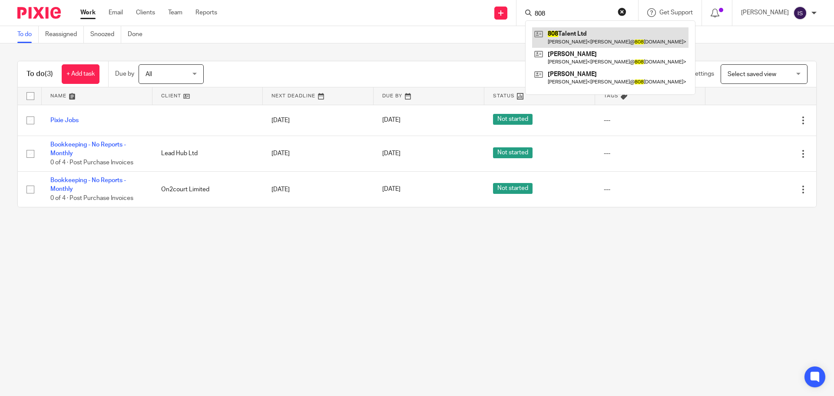
type input "808"
click at [600, 30] on link at bounding box center [610, 37] width 156 height 20
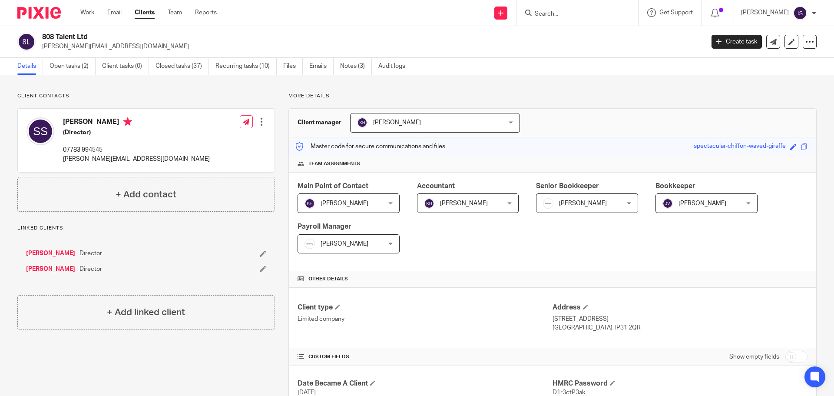
click at [602, 18] on input "Search" at bounding box center [573, 14] width 78 height 8
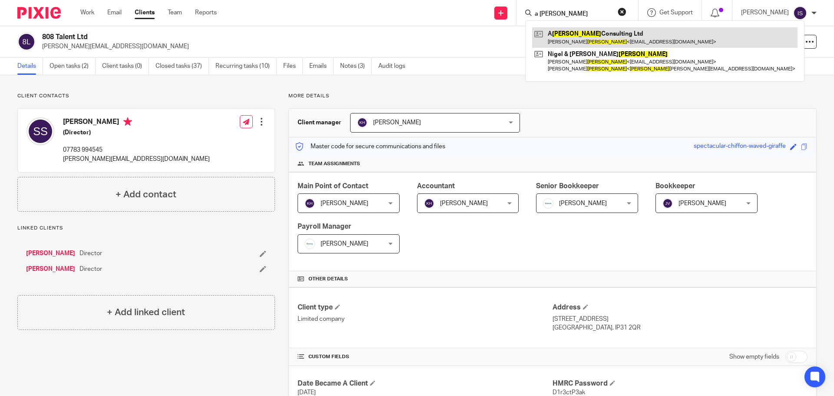
type input "a [PERSON_NAME]"
click at [600, 35] on link at bounding box center [664, 37] width 265 height 20
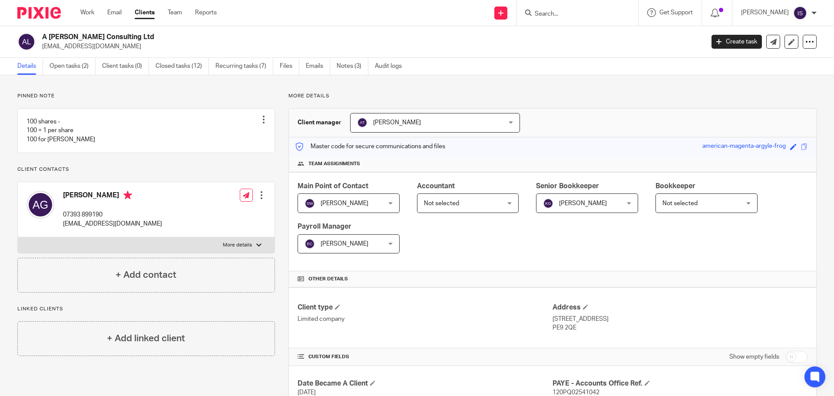
click at [553, 13] on input "Search" at bounding box center [573, 14] width 78 height 8
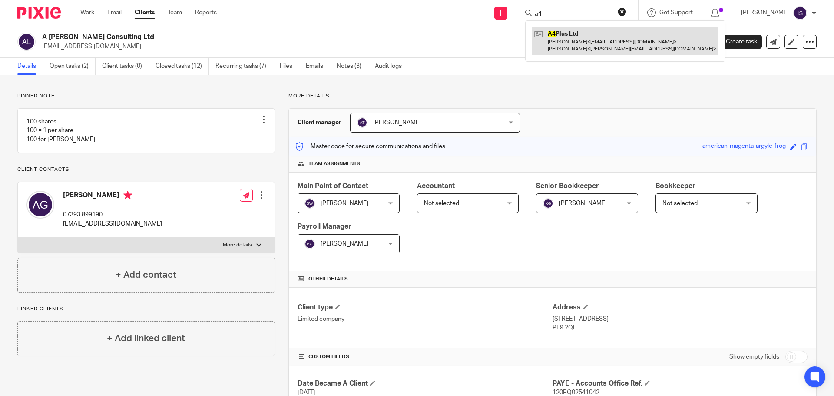
type input "a4"
click at [581, 32] on link at bounding box center [625, 40] width 186 height 27
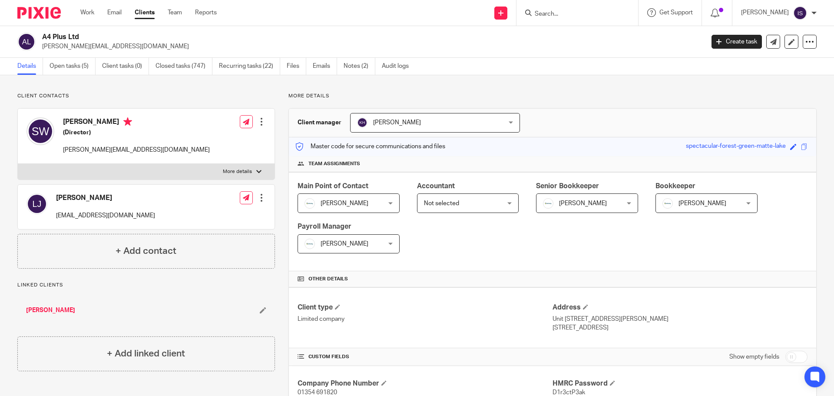
click at [554, 10] on form at bounding box center [580, 12] width 93 height 11
click at [557, 8] on form at bounding box center [580, 12] width 93 height 11
click at [571, 17] on input "Search" at bounding box center [573, 14] width 78 height 8
click at [549, 11] on input "Search" at bounding box center [573, 14] width 78 height 8
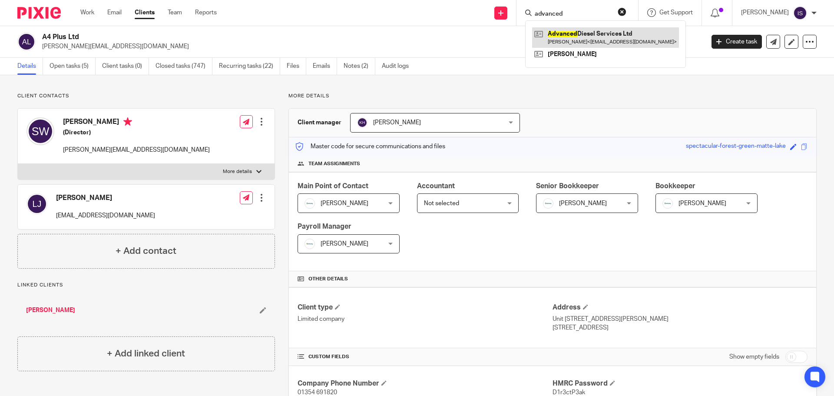
type input "advanced"
click at [649, 33] on link at bounding box center [605, 37] width 147 height 20
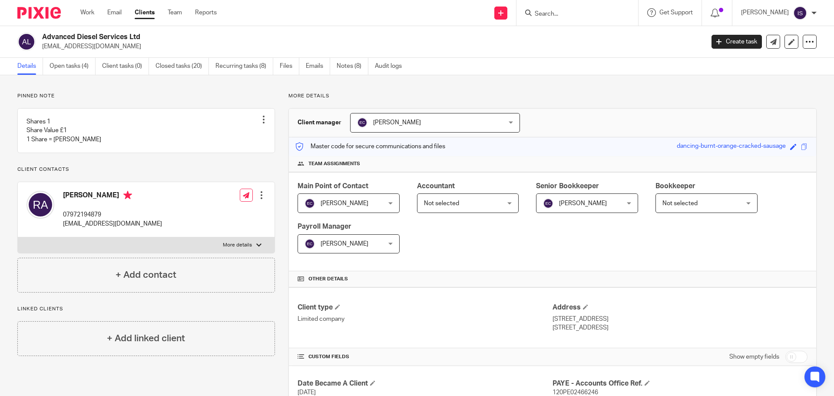
click at [550, 10] on input "Search" at bounding box center [573, 14] width 78 height 8
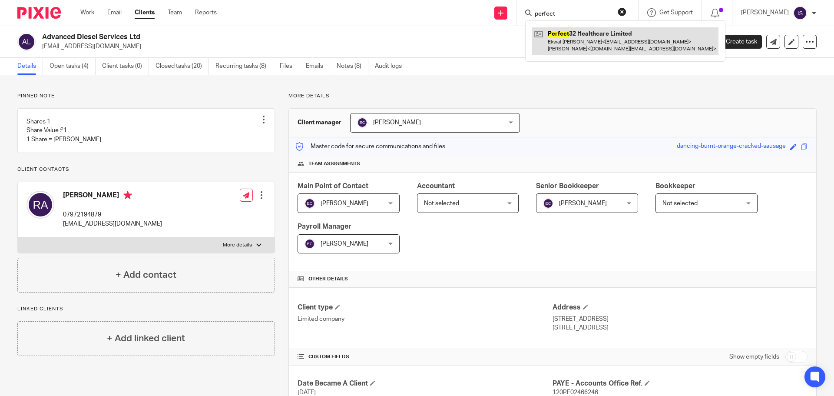
type input "perfect"
click at [617, 40] on link at bounding box center [625, 40] width 186 height 27
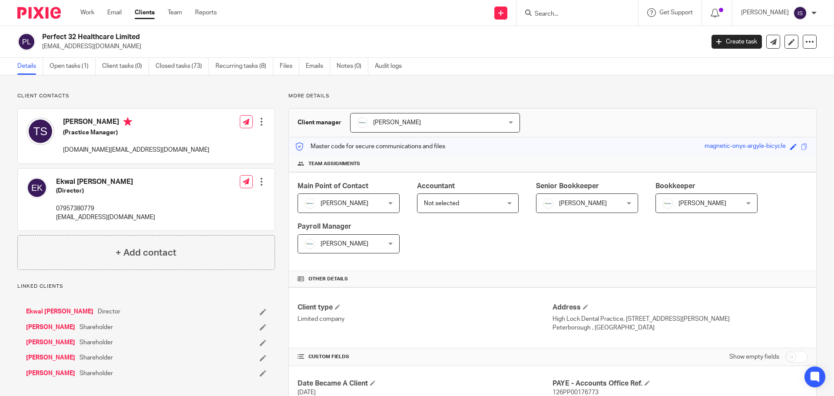
click at [557, 6] on div at bounding box center [578, 13] width 122 height 26
click at [559, 11] on form at bounding box center [580, 12] width 93 height 11
click at [559, 11] on input "Search" at bounding box center [573, 14] width 78 height 8
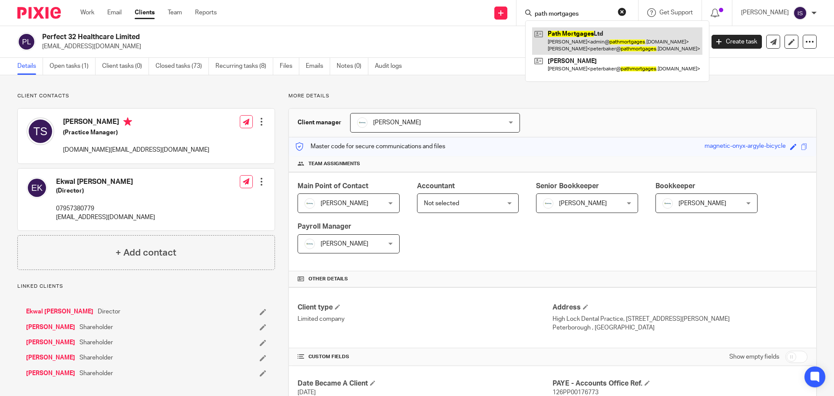
type input "path mortgages"
click at [557, 35] on link at bounding box center [617, 40] width 170 height 27
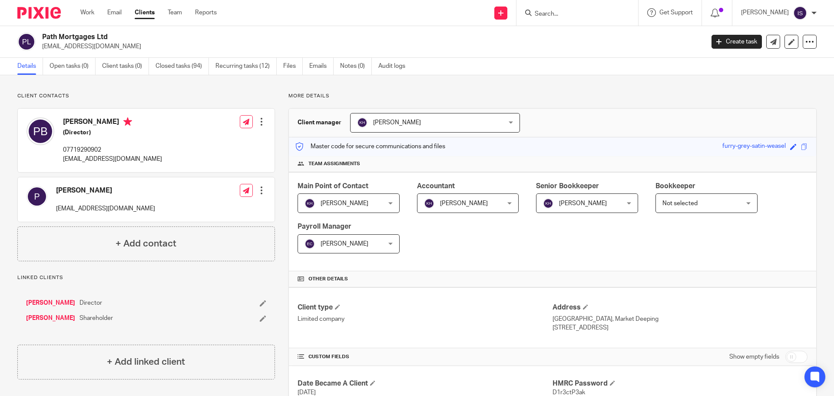
drag, startPoint x: 561, startPoint y: 19, endPoint x: 557, endPoint y: 21, distance: 4.5
click at [561, 20] on div at bounding box center [578, 13] width 122 height 26
click at [557, 18] on form at bounding box center [580, 12] width 93 height 11
click at [557, 13] on input "Search" at bounding box center [573, 14] width 78 height 8
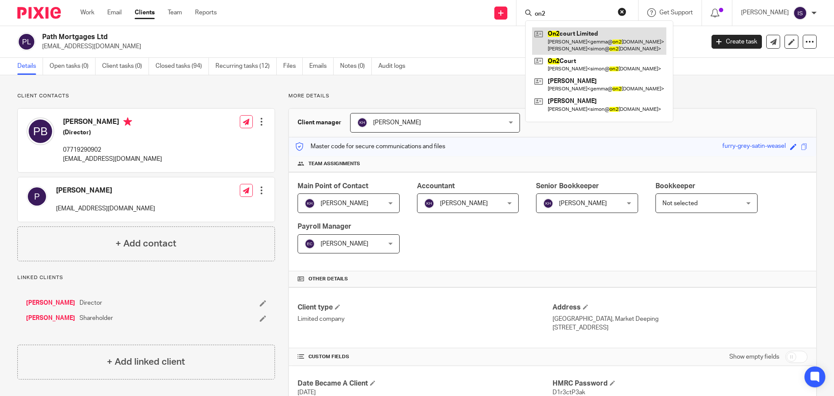
type input "on2"
click at [575, 36] on link at bounding box center [599, 40] width 134 height 27
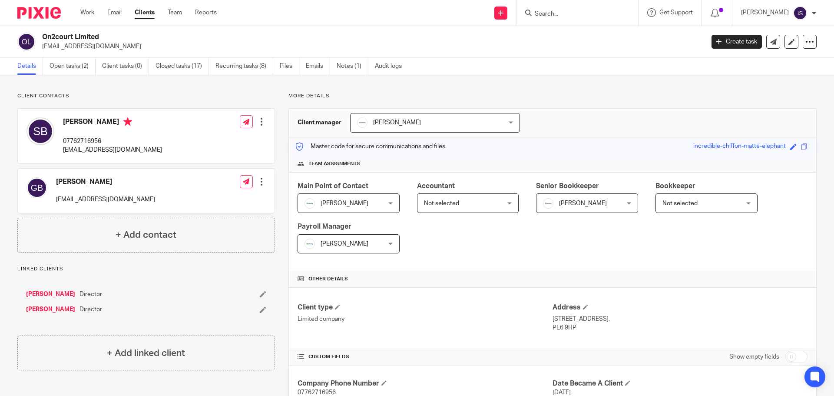
click at [591, 22] on div at bounding box center [578, 13] width 122 height 26
drag, startPoint x: 585, startPoint y: 15, endPoint x: 580, endPoint y: 19, distance: 6.2
click at [584, 17] on input "Search" at bounding box center [573, 14] width 78 height 8
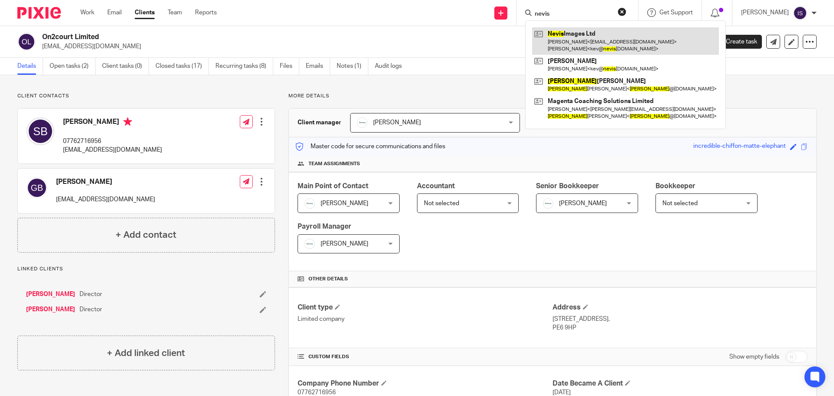
type input "nevis"
click at [570, 32] on link at bounding box center [625, 40] width 187 height 27
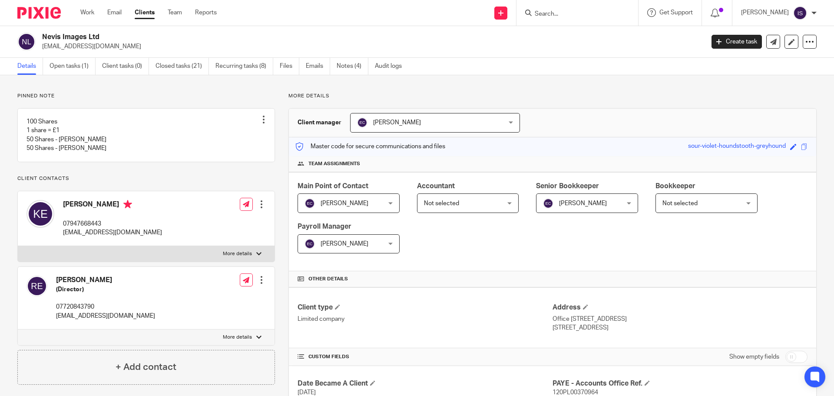
click at [578, 12] on input "Search" at bounding box center [573, 14] width 78 height 8
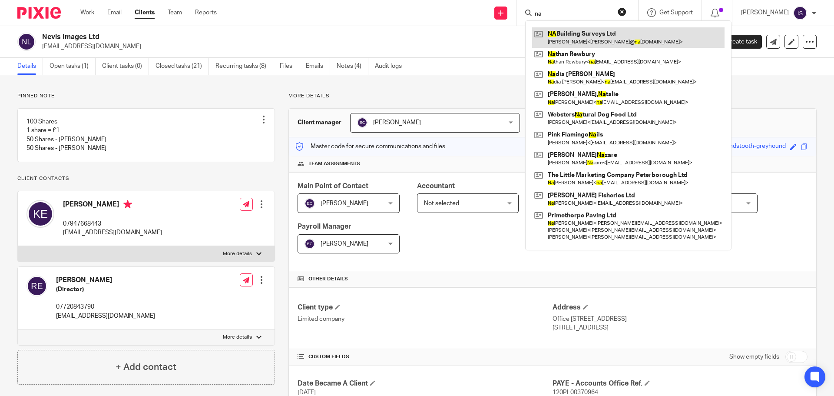
type input "na"
click at [578, 40] on link at bounding box center [628, 37] width 192 height 20
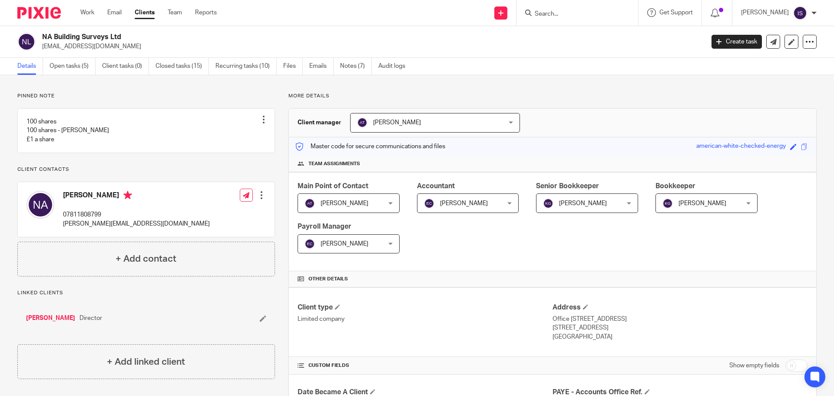
click at [602, 14] on input "Search" at bounding box center [573, 14] width 78 height 8
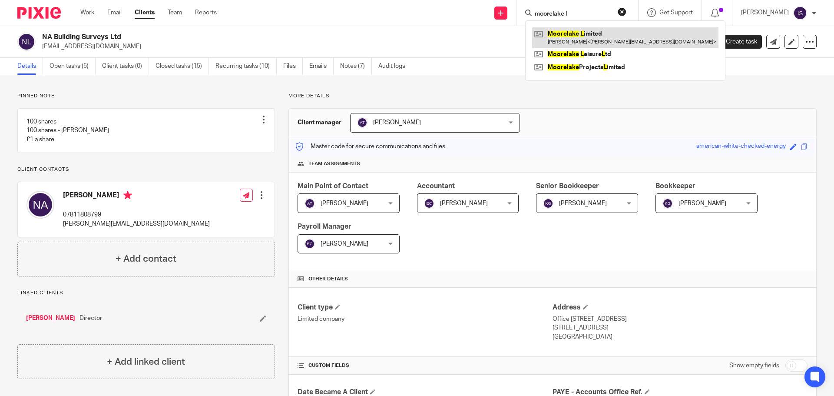
type input "moorelake l"
click at [635, 35] on link at bounding box center [625, 37] width 186 height 20
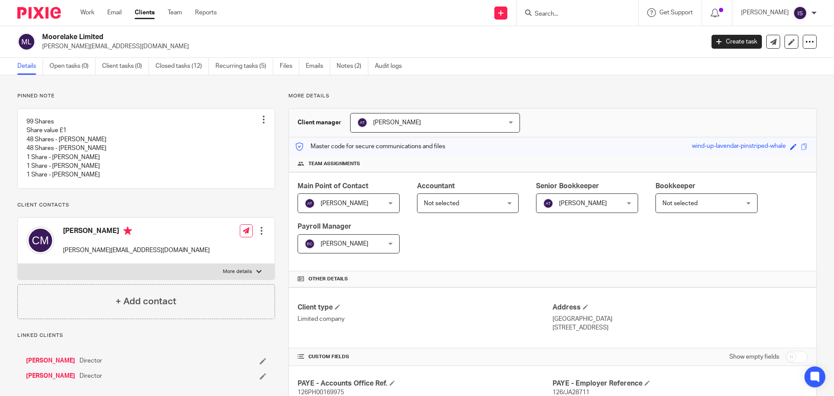
click at [558, 9] on form at bounding box center [580, 12] width 93 height 11
click at [559, 11] on input "Search" at bounding box center [573, 14] width 78 height 8
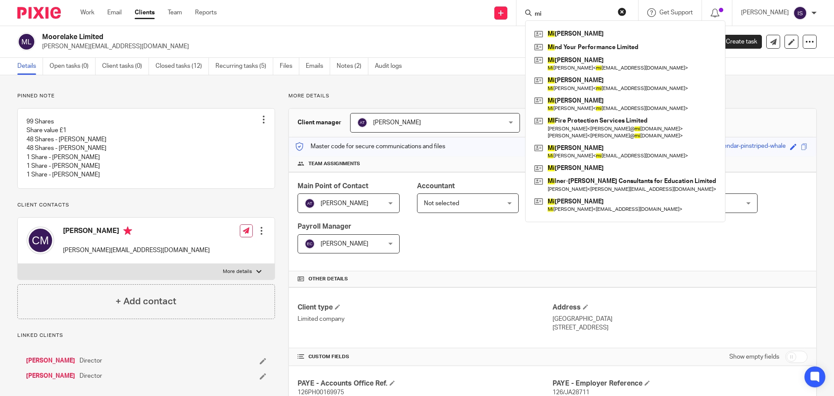
type input "m"
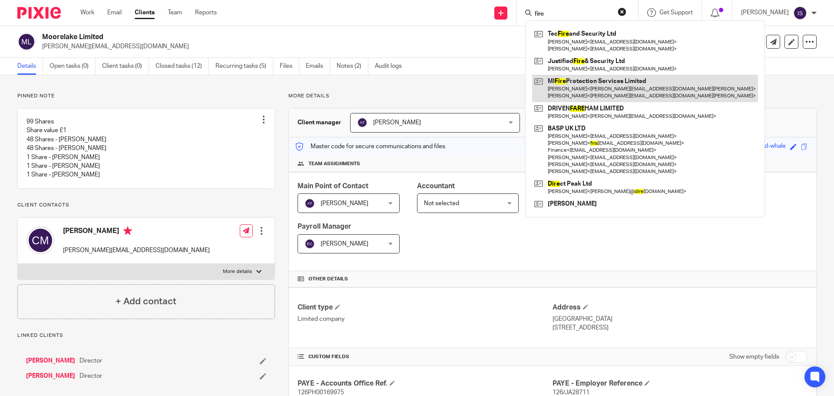
type input "fire"
click at [592, 89] on link at bounding box center [645, 88] width 226 height 27
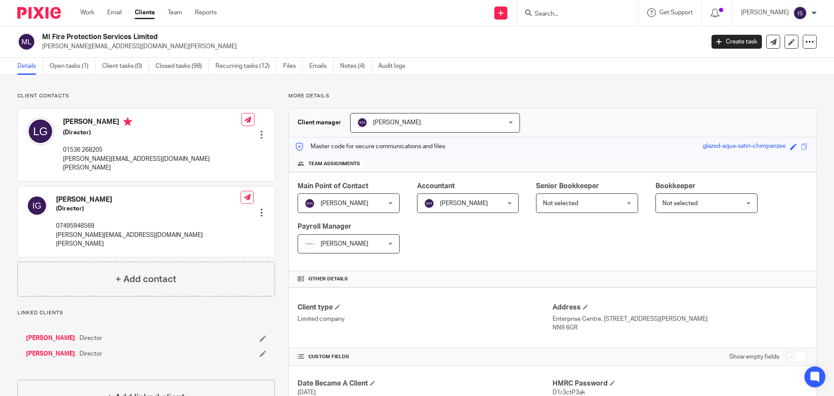
click at [598, 20] on div at bounding box center [578, 13] width 122 height 26
click at [583, 16] on input "Search" at bounding box center [573, 14] width 78 height 8
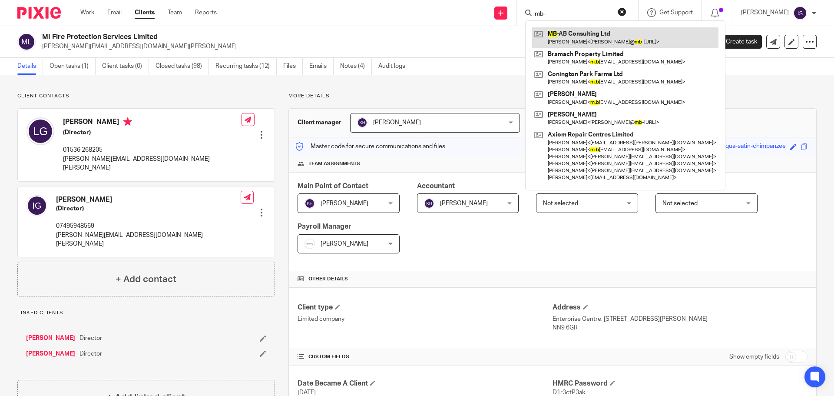
type input "mb-"
click at [577, 29] on link at bounding box center [625, 37] width 186 height 20
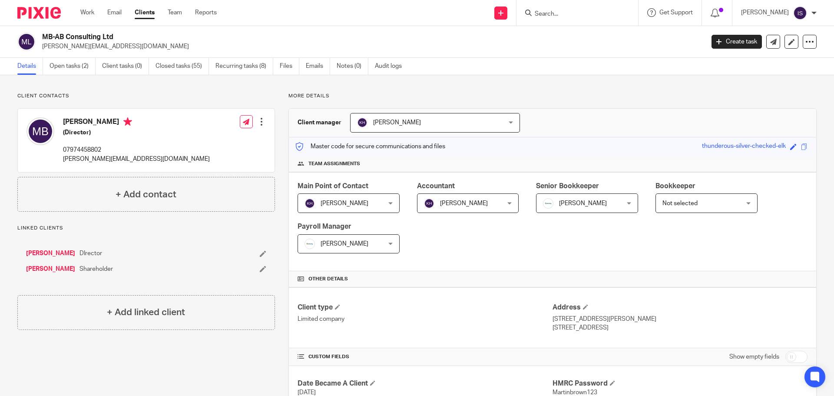
click at [546, 15] on input "Search" at bounding box center [573, 14] width 78 height 8
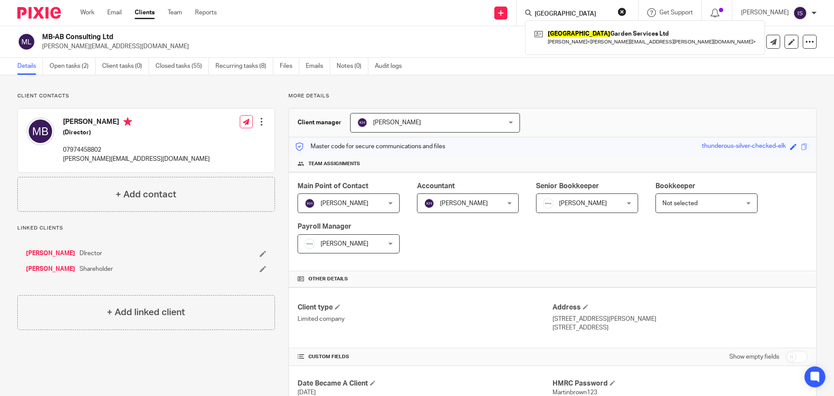
type input "albany"
click at [566, 35] on link at bounding box center [645, 37] width 226 height 20
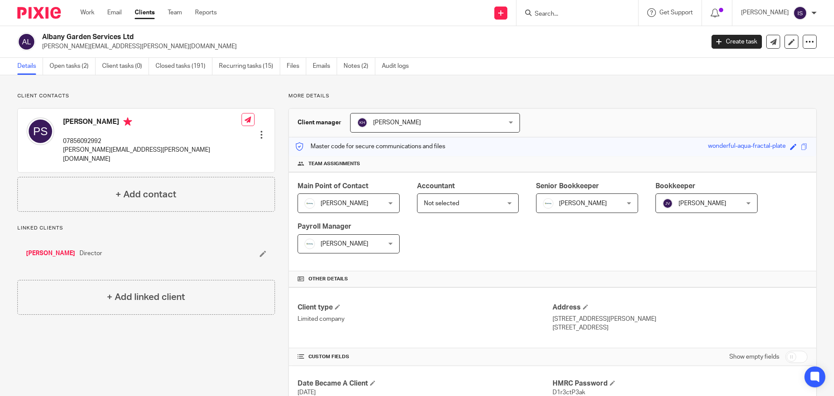
click at [587, 20] on div at bounding box center [578, 13] width 122 height 26
click at [583, 17] on input "Search" at bounding box center [573, 14] width 78 height 8
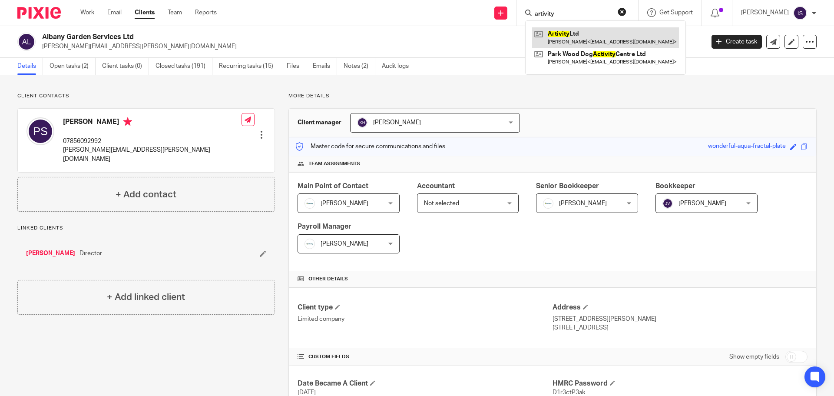
type input "artivity"
click at [557, 37] on link at bounding box center [605, 37] width 147 height 20
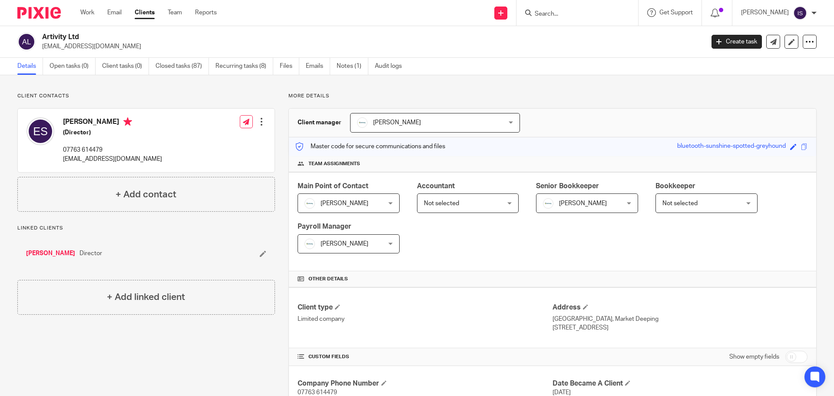
click at [590, 10] on input "Search" at bounding box center [573, 14] width 78 height 8
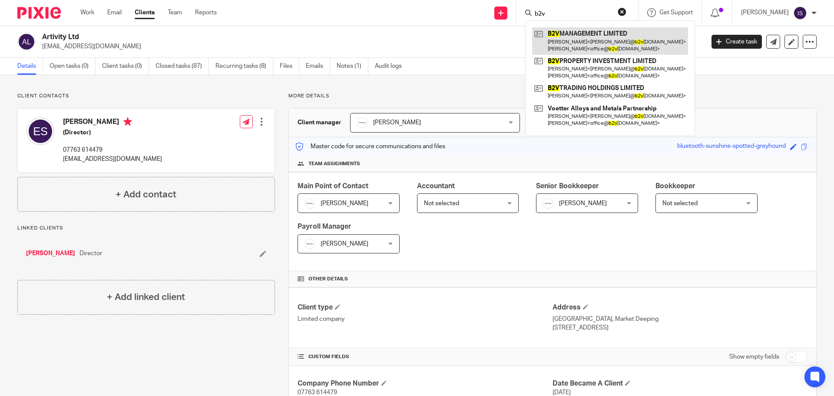
type input "b2v"
click at [606, 33] on link at bounding box center [610, 40] width 156 height 27
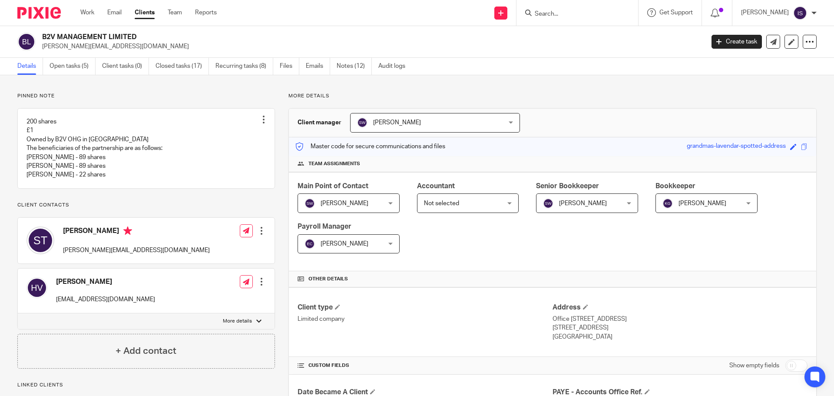
click at [550, 12] on input "Search" at bounding box center [573, 14] width 78 height 8
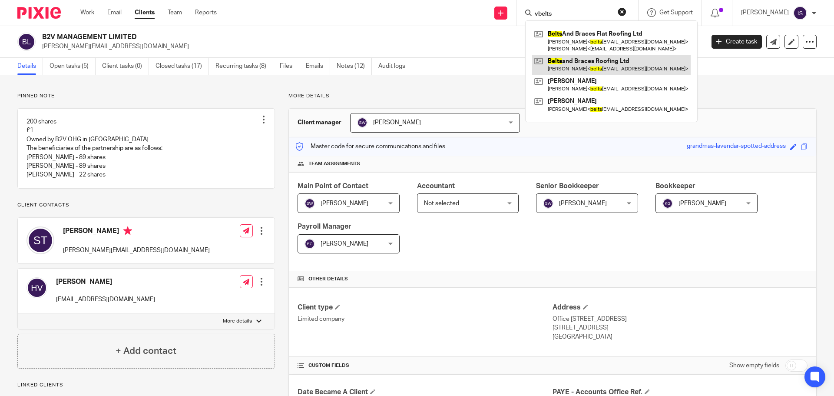
type input "vbelts"
click at [640, 70] on link at bounding box center [611, 65] width 159 height 20
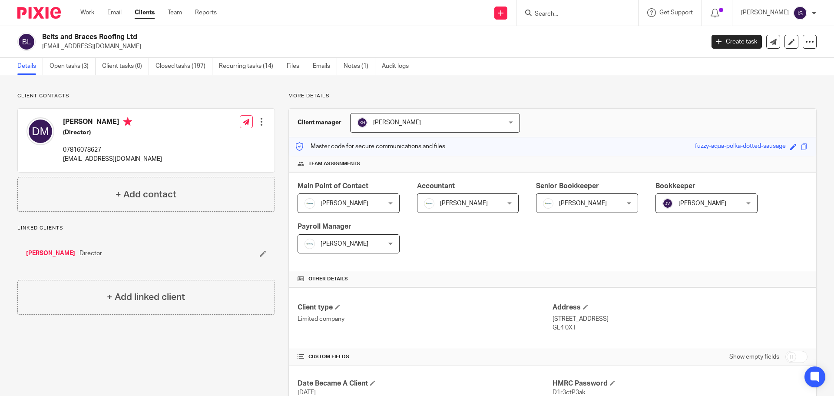
click at [563, 11] on input "Search" at bounding box center [573, 14] width 78 height 8
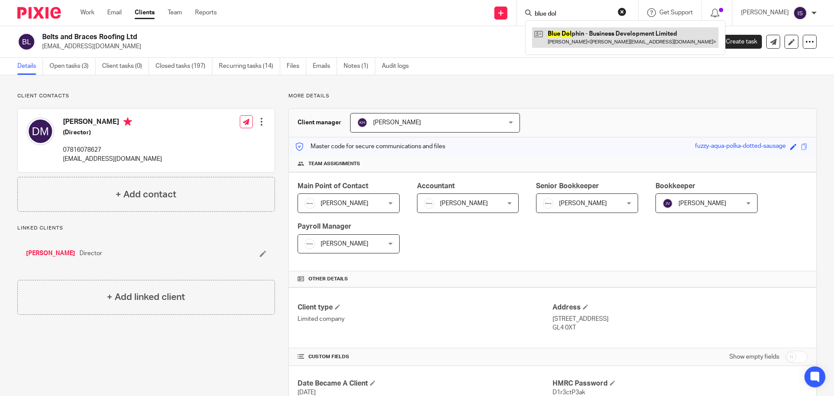
type input "blue dol"
click at [588, 35] on link at bounding box center [625, 37] width 186 height 20
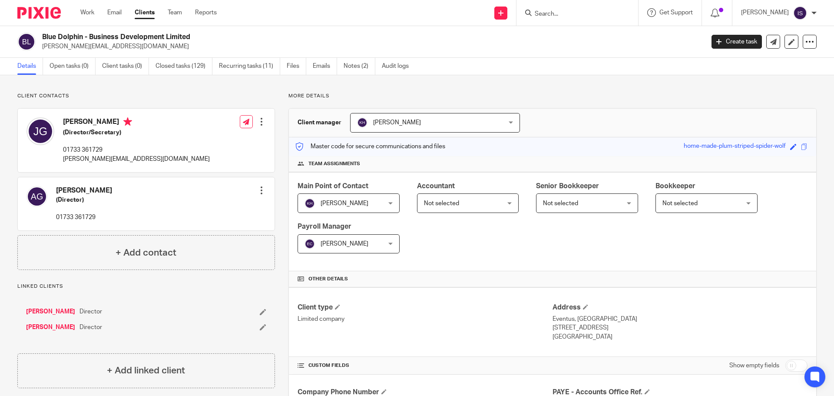
click at [545, 10] on input "Search" at bounding box center [573, 14] width 78 height 8
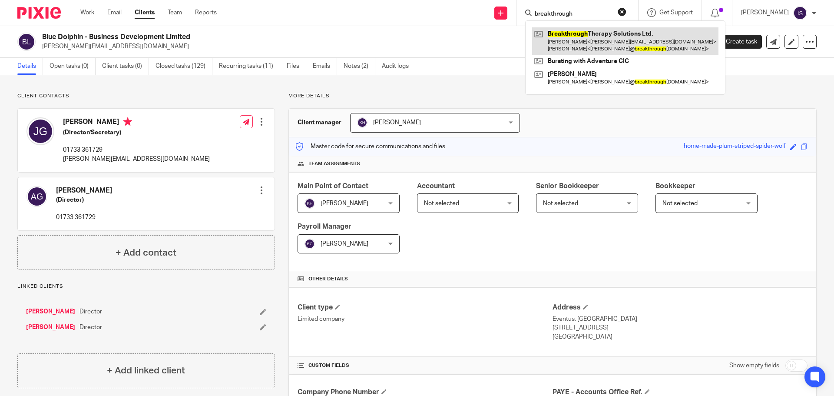
type input "breakthrough"
click at [599, 39] on link at bounding box center [625, 40] width 186 height 27
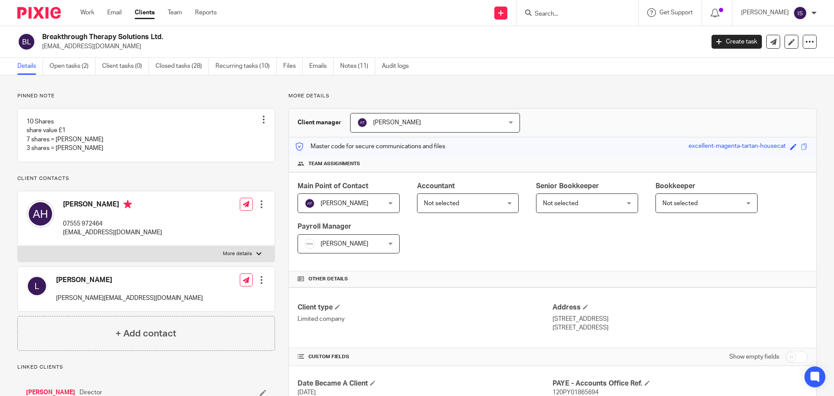
click at [532, 13] on icon at bounding box center [528, 13] width 7 height 7
click at [556, 11] on input "Search" at bounding box center [573, 14] width 78 height 8
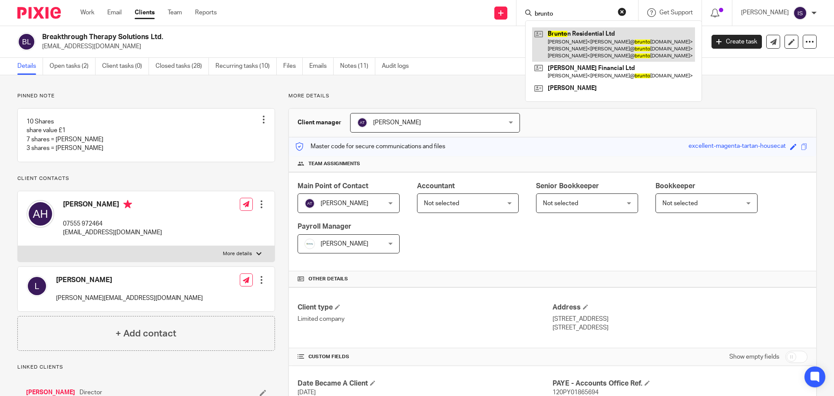
type input "brunto"
click at [640, 29] on link at bounding box center [613, 44] width 163 height 34
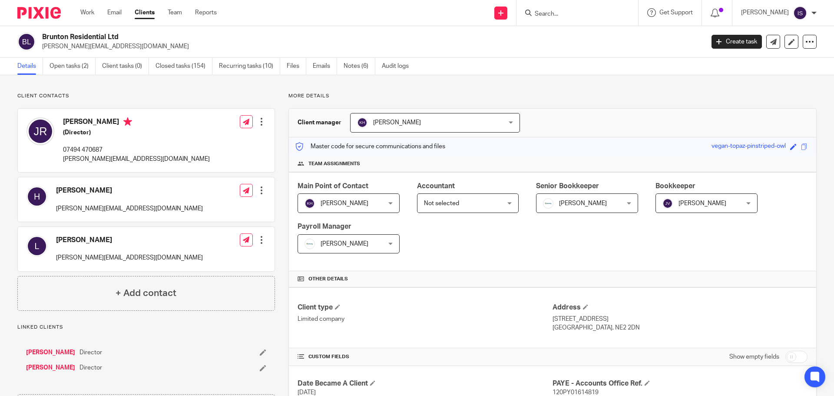
click at [581, 14] on input "Search" at bounding box center [573, 14] width 78 height 8
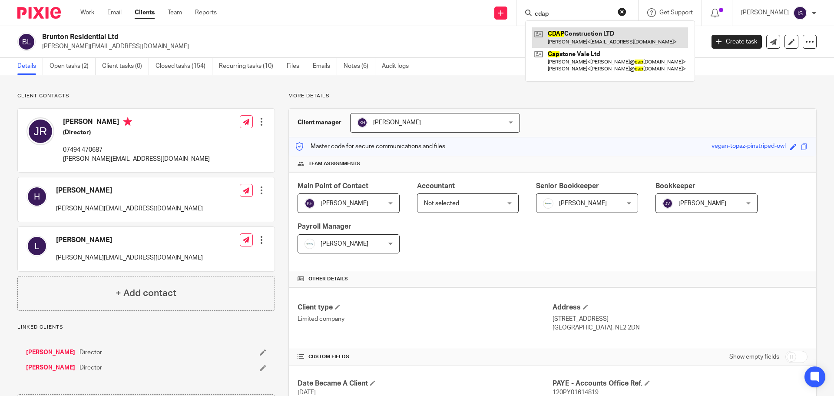
type input "cdap"
click at [587, 32] on link at bounding box center [610, 37] width 156 height 20
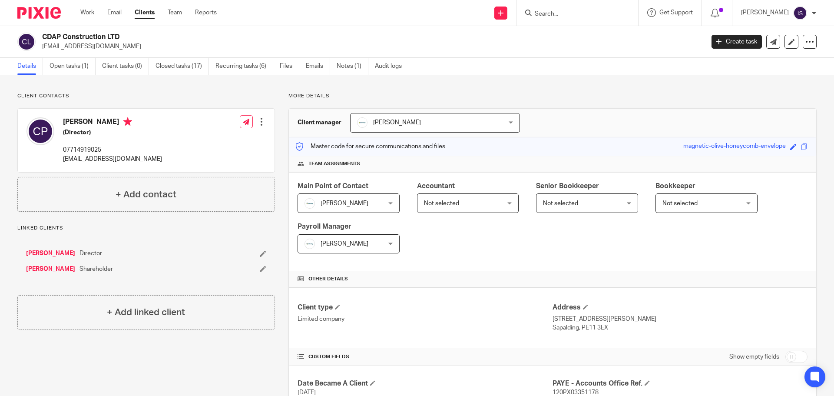
click at [596, 13] on input "Search" at bounding box center [573, 14] width 78 height 8
type input "xhampion system"
click at [603, 37] on link at bounding box center [605, 37] width 147 height 20
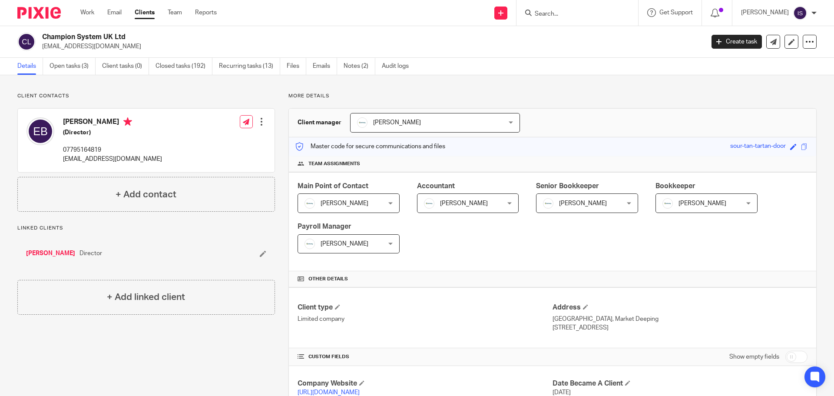
click at [575, 13] on input "Search" at bounding box center [573, 14] width 78 height 8
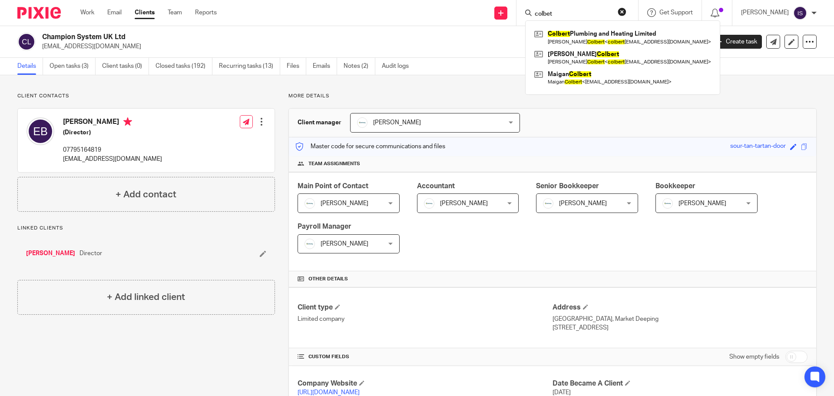
type input "colbet"
click at [580, 26] on div "Colbert Plumbing and Heating Limited Josh Colbert < colbert -plumbing@outlook.c…" at bounding box center [622, 57] width 195 height 74
click at [589, 38] on link at bounding box center [622, 37] width 181 height 20
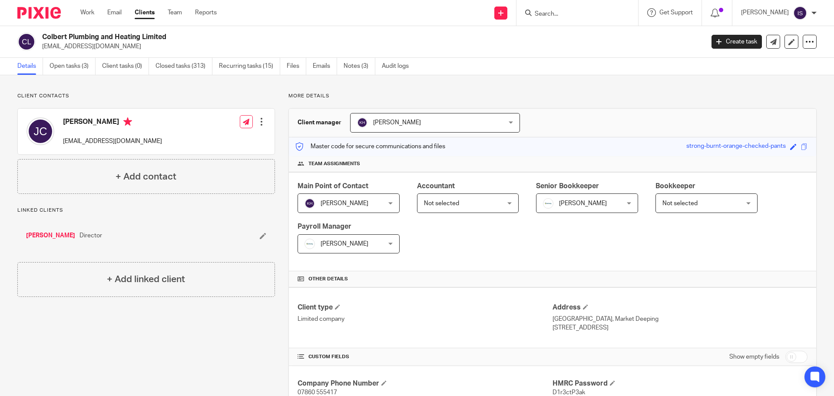
click at [595, 23] on div at bounding box center [578, 13] width 122 height 26
click at [589, 13] on input "Search" at bounding box center [573, 14] width 78 height 8
type input "v"
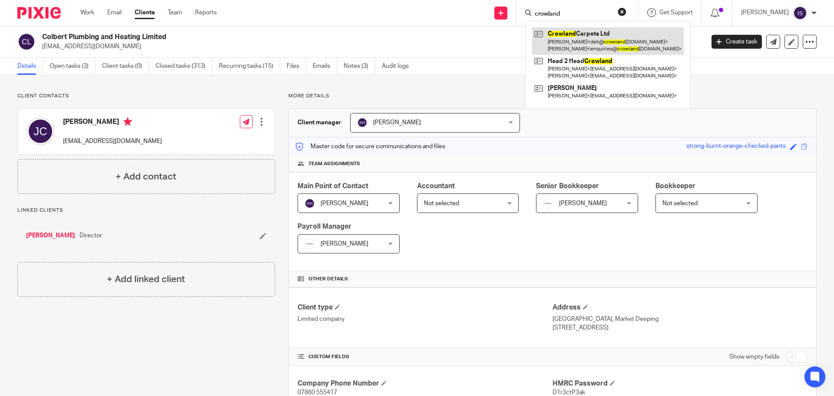
type input "crowland"
click at [586, 33] on link at bounding box center [608, 40] width 152 height 27
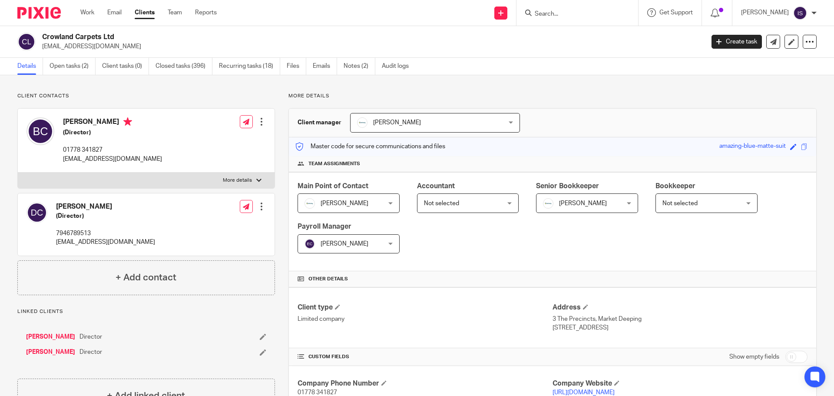
click at [564, 14] on input "Search" at bounding box center [573, 14] width 78 height 8
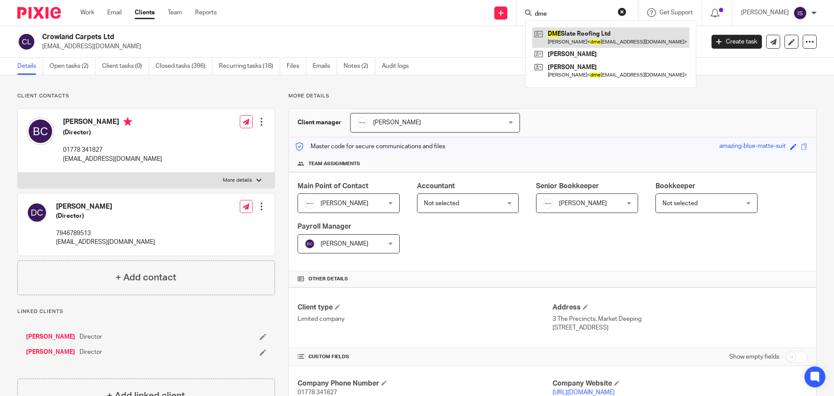
type input "dme"
click at [606, 33] on link at bounding box center [610, 37] width 157 height 20
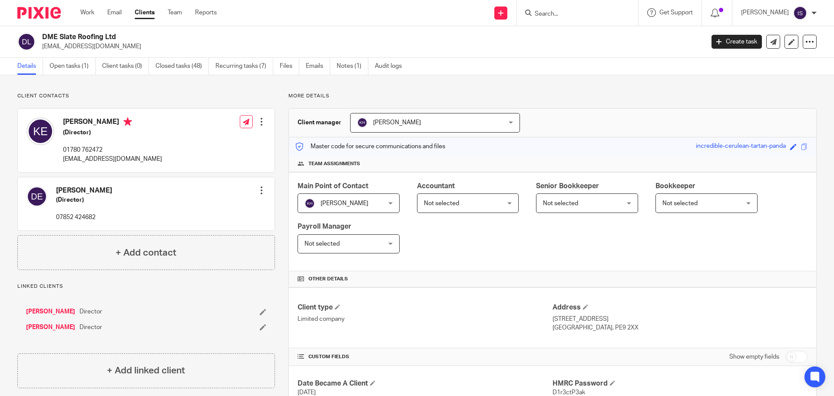
click at [558, 8] on form at bounding box center [580, 12] width 93 height 11
click at [556, 7] on div at bounding box center [578, 13] width 122 height 26
drag, startPoint x: 556, startPoint y: 7, endPoint x: 556, endPoint y: 14, distance: 6.5
click at [556, 10] on form at bounding box center [580, 12] width 93 height 11
click at [556, 14] on input "Search" at bounding box center [573, 14] width 78 height 8
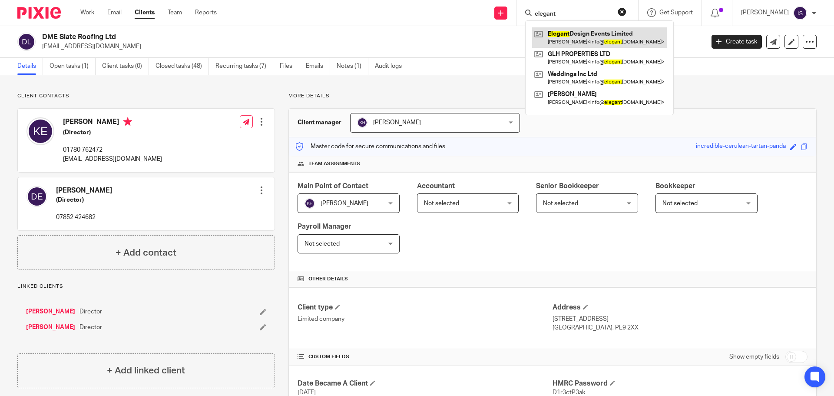
type input "elegant"
click at [580, 33] on link at bounding box center [599, 37] width 135 height 20
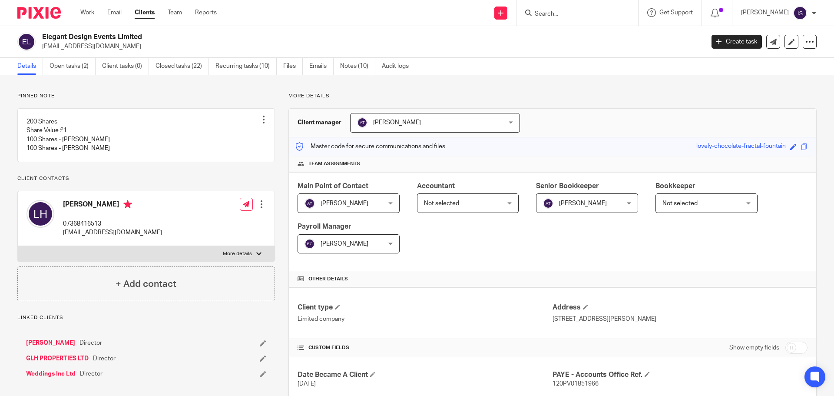
click at [555, 16] on input "Search" at bounding box center [573, 14] width 78 height 8
type input "floor clean"
click at [575, 36] on link at bounding box center [605, 37] width 147 height 20
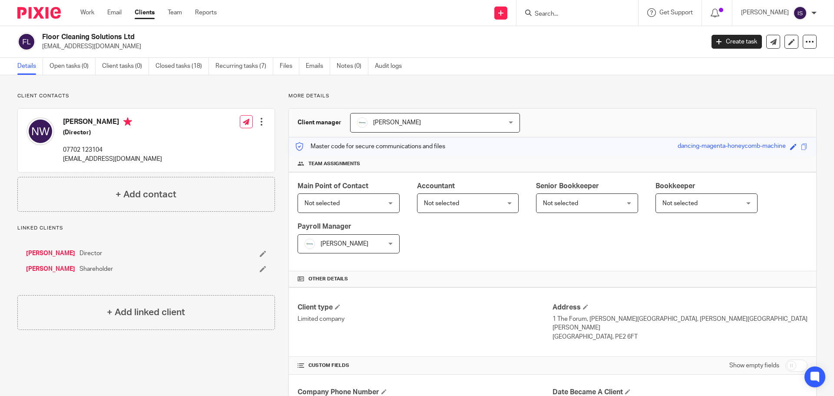
click at [566, 14] on input "Search" at bounding box center [573, 14] width 78 height 8
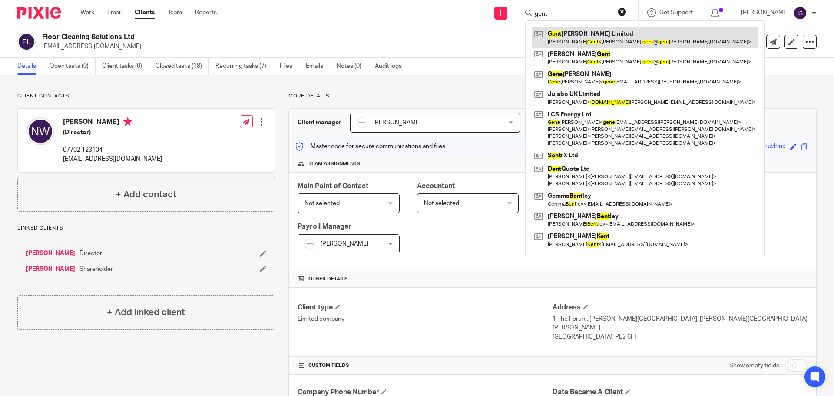
type input "gent"
click at [606, 43] on link at bounding box center [645, 37] width 226 height 20
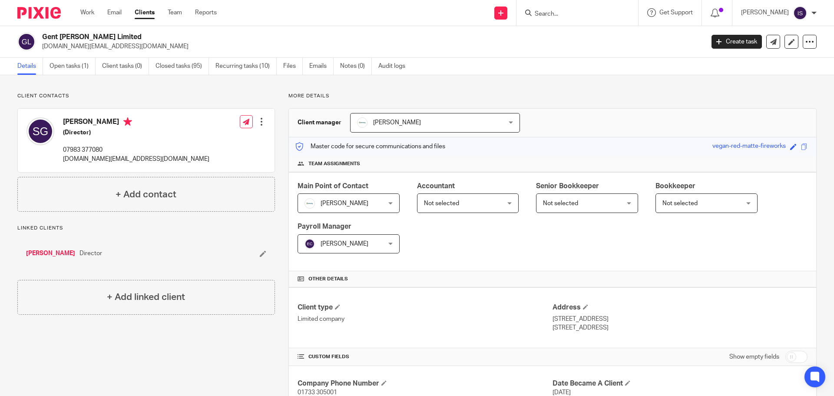
drag, startPoint x: 552, startPoint y: 12, endPoint x: 546, endPoint y: 9, distance: 6.4
click at [551, 12] on input "Search" at bounding box center [573, 14] width 78 height 8
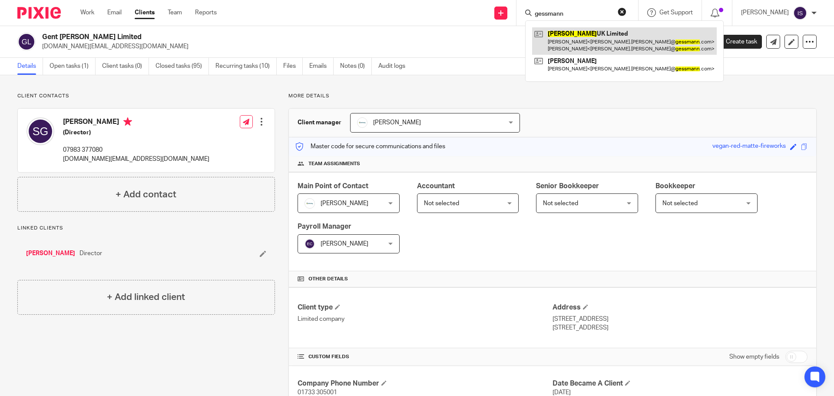
type input "gessmann"
click at [575, 34] on link at bounding box center [624, 40] width 185 height 27
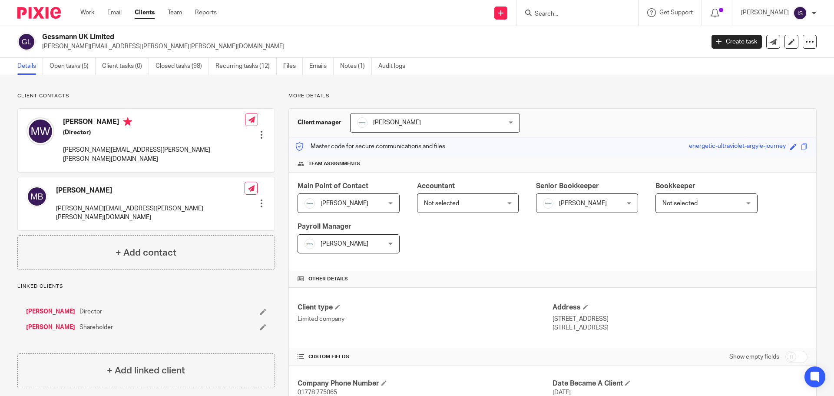
click at [564, 15] on input "Search" at bounding box center [573, 14] width 78 height 8
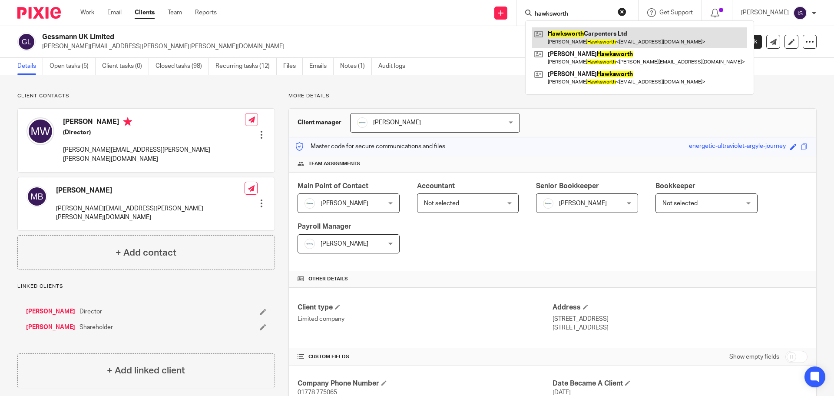
type input "hawksworth"
click at [617, 35] on link at bounding box center [639, 37] width 215 height 20
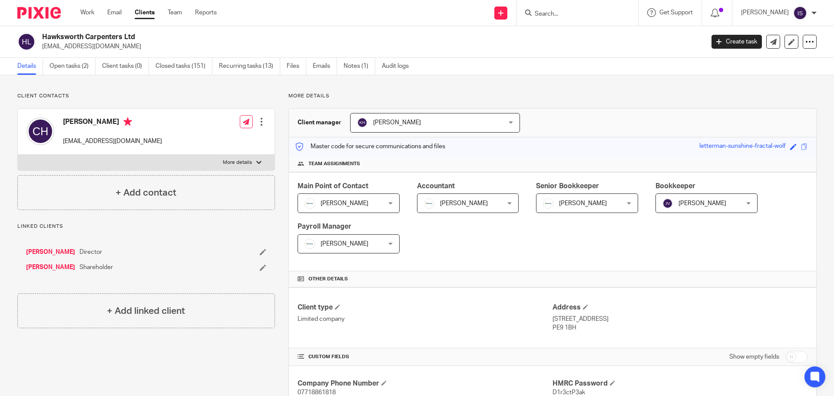
click at [555, 26] on div "Hawksworth Carpenters Ltd craighawksworth@btinternet.com Create task Update fro…" at bounding box center [417, 42] width 834 height 32
click at [555, 17] on input "Search" at bounding box center [573, 14] width 78 height 8
type input "hd"
click at [580, 40] on link at bounding box center [605, 37] width 147 height 20
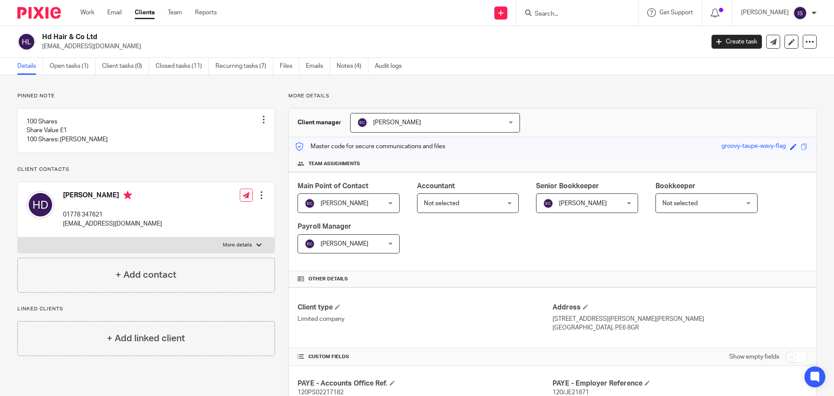
click at [573, 7] on form at bounding box center [580, 12] width 93 height 11
click at [570, 12] on input "Search" at bounding box center [573, 14] width 78 height 8
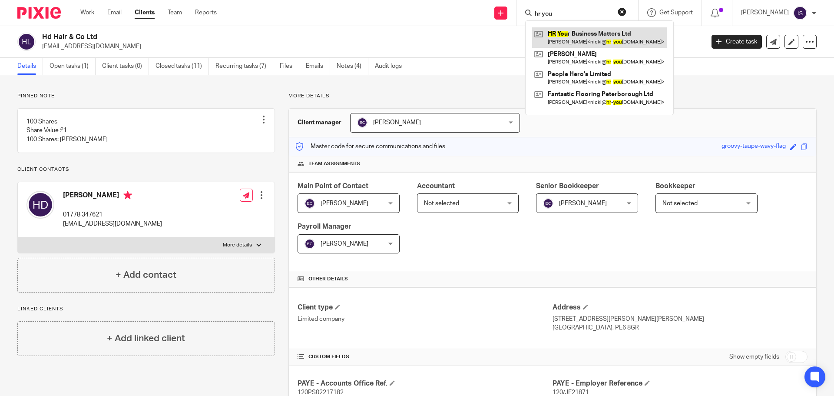
type input "hr you"
click at [579, 37] on link at bounding box center [599, 37] width 135 height 20
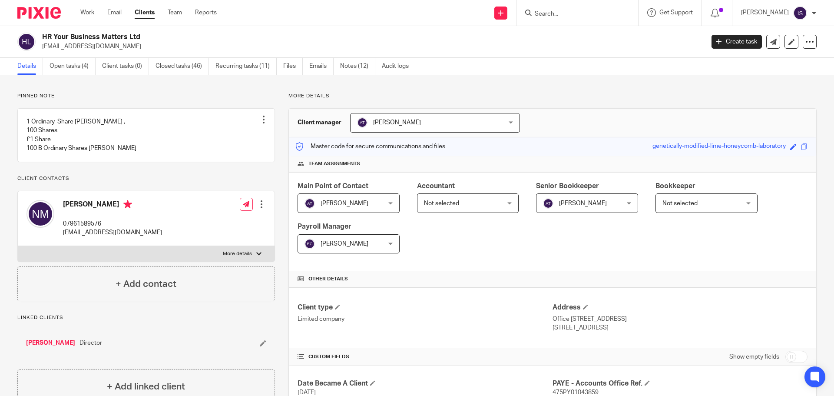
click at [573, 13] on input "Search" at bounding box center [573, 14] width 78 height 8
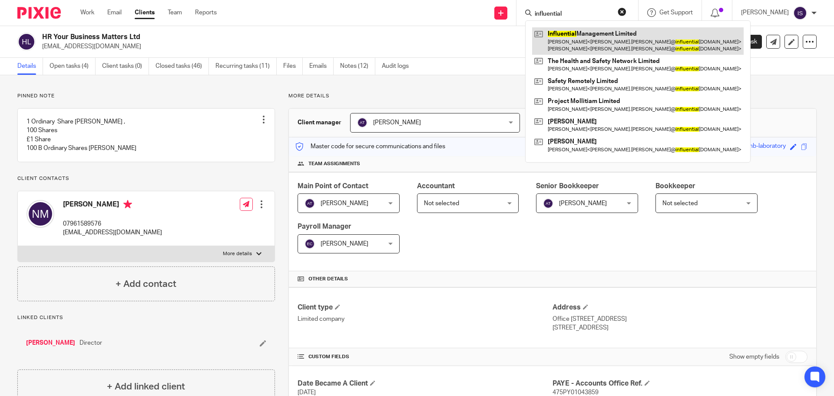
type input "influential"
click at [579, 40] on link at bounding box center [638, 40] width 212 height 27
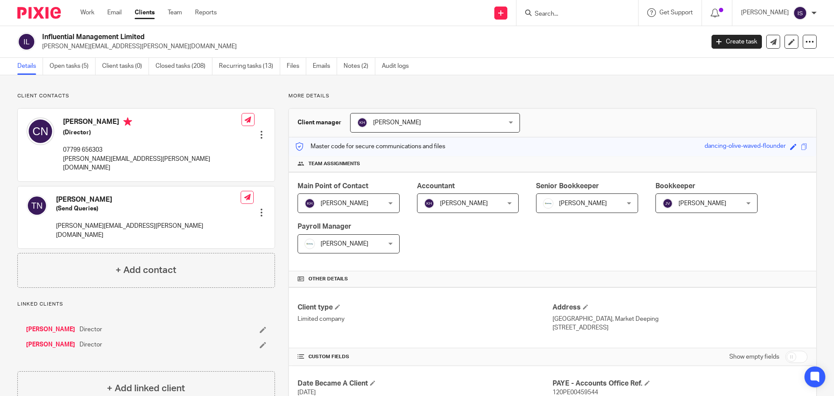
click at [595, 4] on div at bounding box center [578, 13] width 122 height 26
click at [591, 8] on form at bounding box center [580, 12] width 93 height 11
click at [552, 8] on form at bounding box center [580, 12] width 93 height 11
click at [549, 14] on input "Search" at bounding box center [573, 14] width 78 height 8
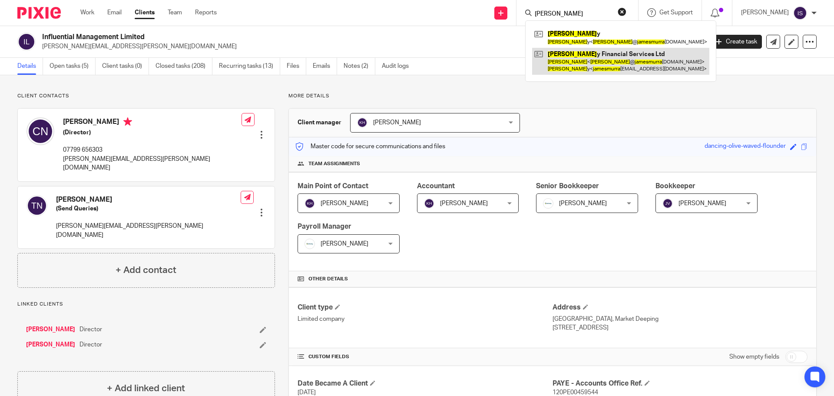
type input "james murra"
click at [650, 61] on link at bounding box center [620, 61] width 177 height 27
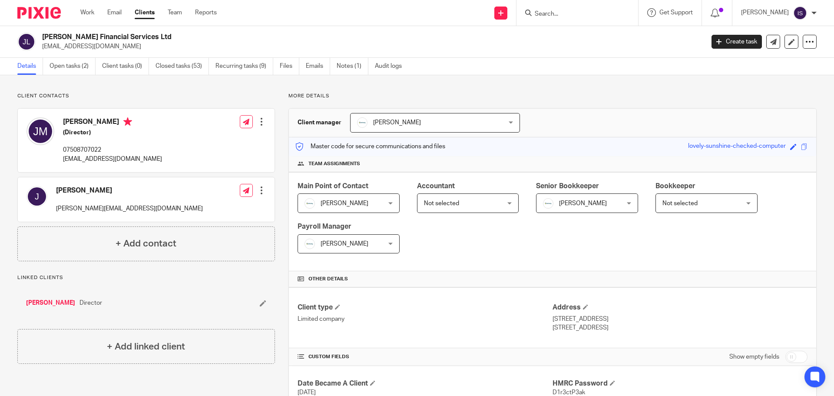
click at [559, 13] on input "Search" at bounding box center [573, 14] width 78 height 8
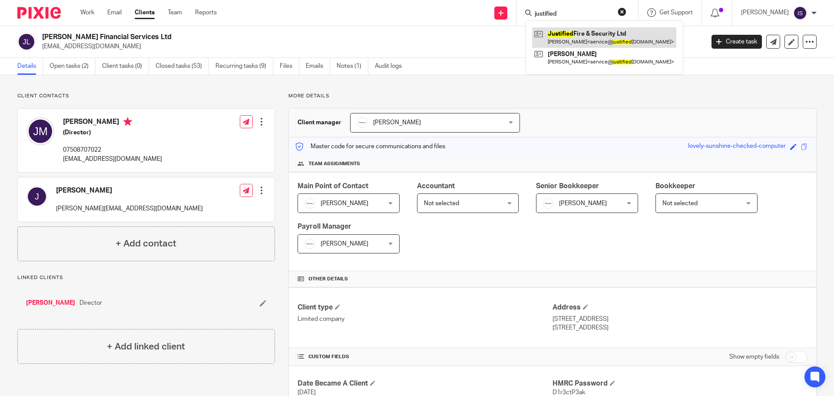
type input "justified"
click at [612, 39] on link at bounding box center [604, 37] width 144 height 20
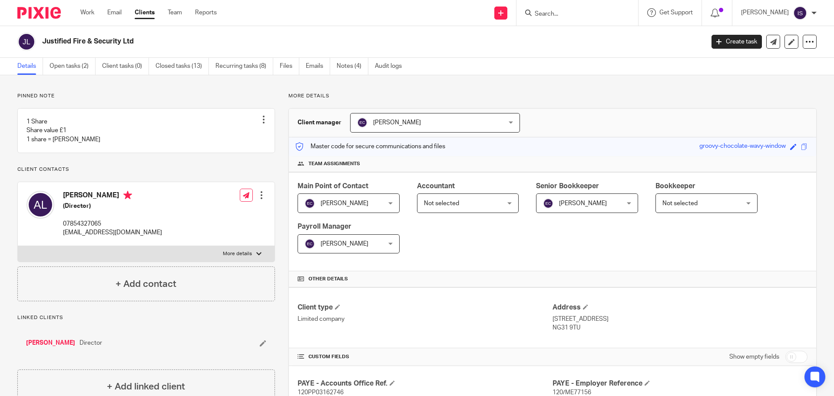
click at [553, 9] on form at bounding box center [580, 12] width 93 height 11
click at [556, 12] on input "Search" at bounding box center [573, 14] width 78 height 8
type input "juice energ"
drag, startPoint x: 636, startPoint y: 46, endPoint x: 630, endPoint y: 43, distance: 7.4
click at [636, 46] on link at bounding box center [605, 37] width 147 height 20
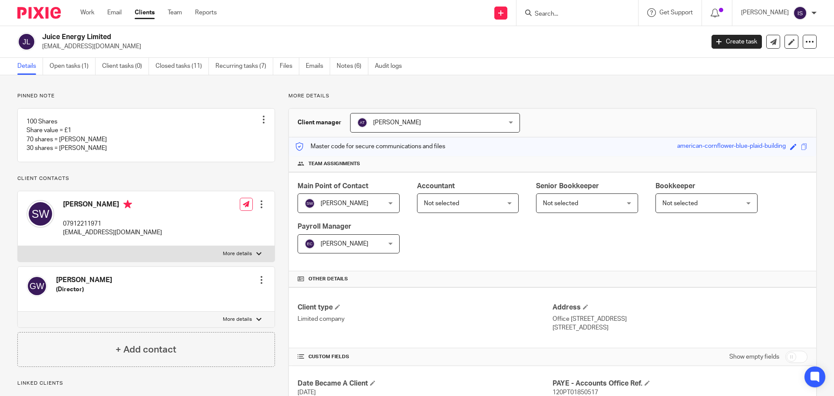
click at [593, 10] on input "Search" at bounding box center [573, 14] width 78 height 8
type input "keystone"
click at [605, 43] on link at bounding box center [605, 37] width 147 height 20
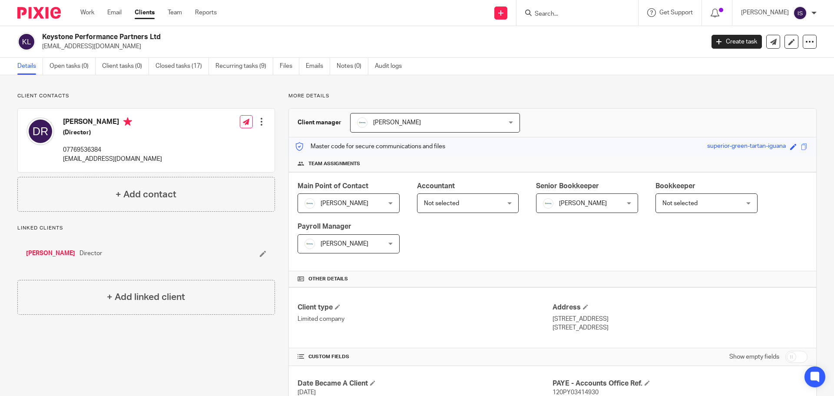
click at [561, 10] on form at bounding box center [580, 12] width 93 height 11
click at [561, 14] on input "Search" at bounding box center [573, 14] width 78 height 8
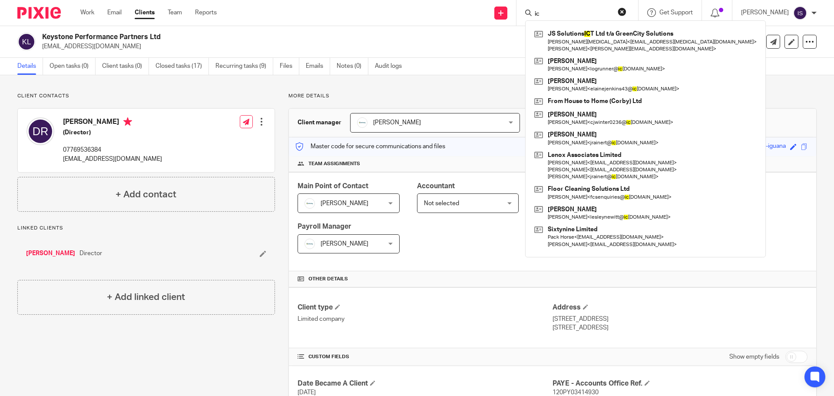
type input "i"
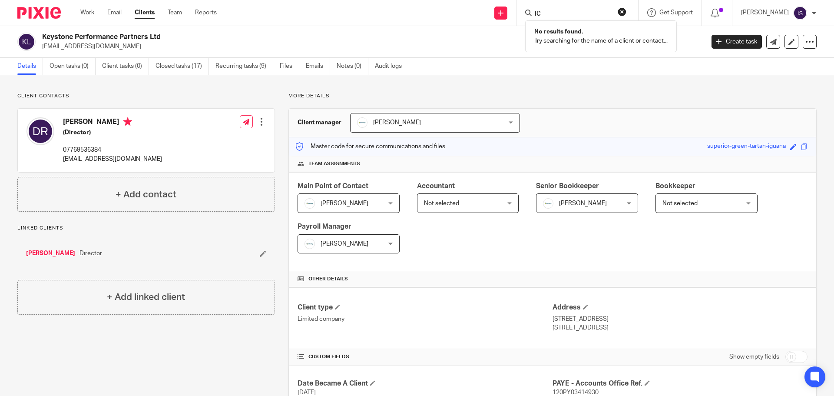
type input "I"
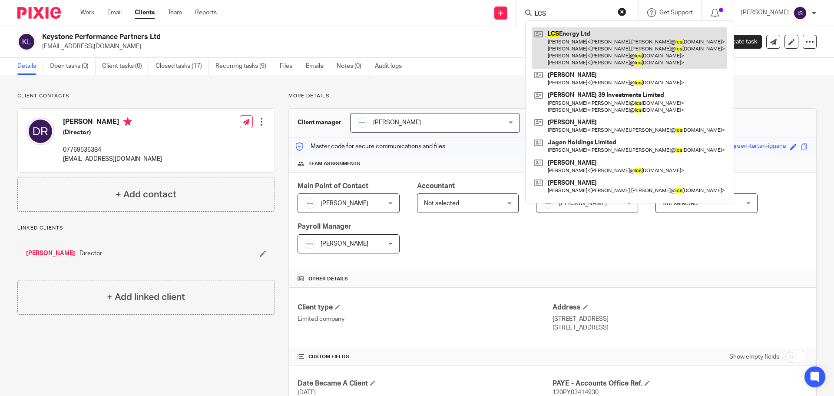
type input "LCS"
click at [591, 33] on link at bounding box center [629, 47] width 195 height 41
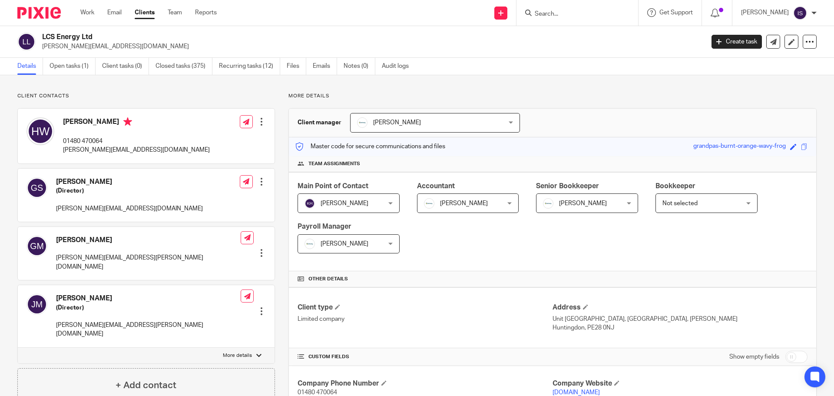
click at [564, 11] on input "Search" at bounding box center [573, 14] width 78 height 8
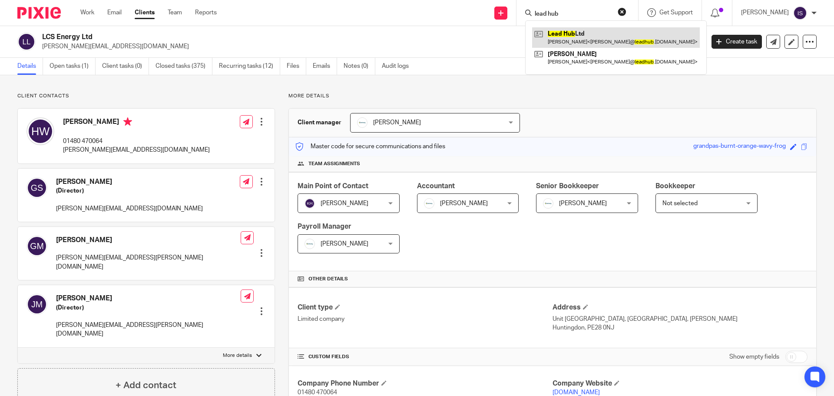
type input "lead hub"
click at [590, 36] on link at bounding box center [616, 37] width 168 height 20
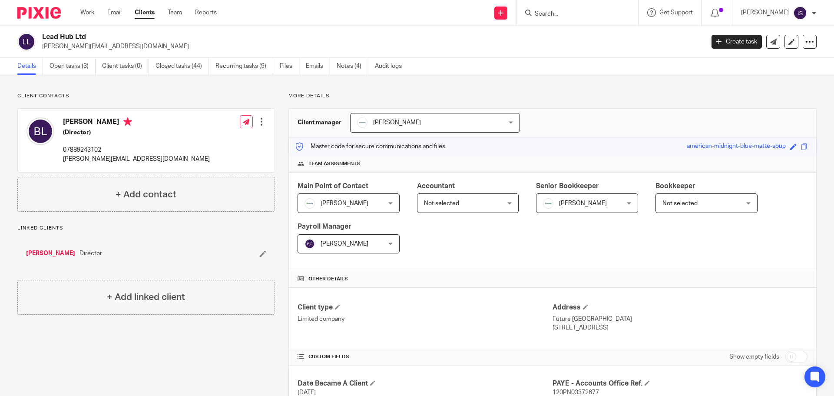
click at [577, 16] on input "Search" at bounding box center [573, 14] width 78 height 8
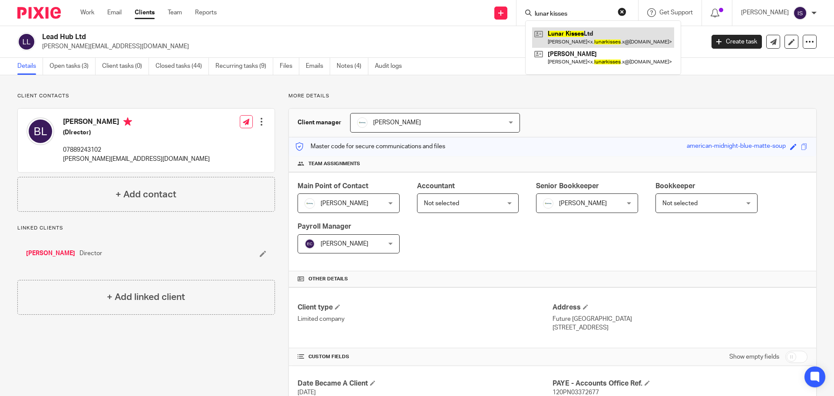
type input "lunar kisses"
click at [581, 32] on link at bounding box center [603, 37] width 142 height 20
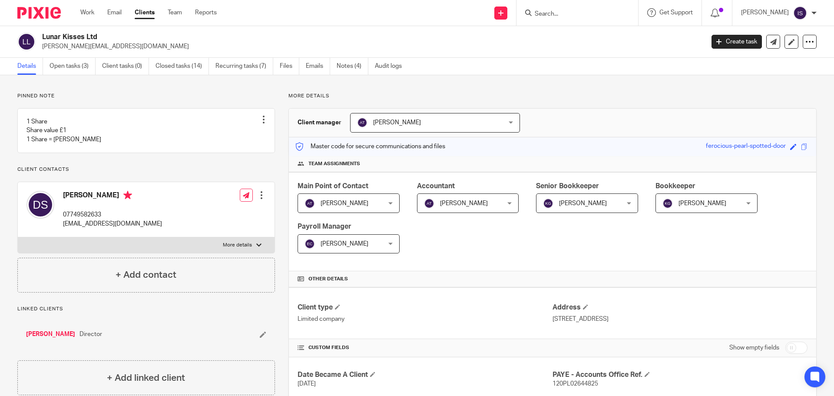
click at [557, 10] on form at bounding box center [580, 12] width 93 height 11
click at [553, 13] on input "Search" at bounding box center [573, 14] width 78 height 8
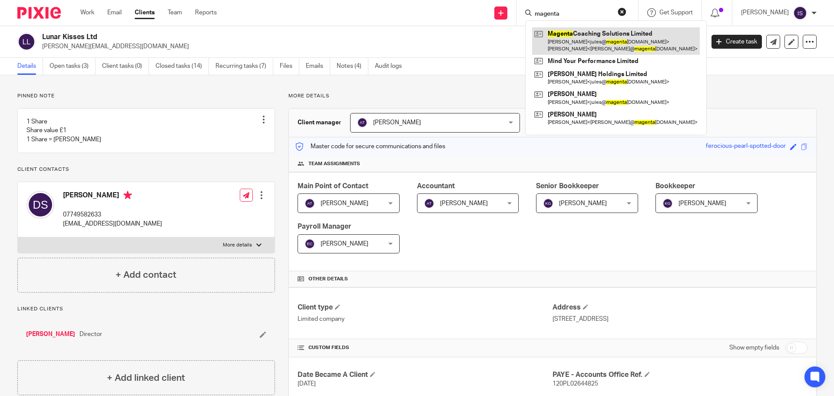
type input "magenta"
click at [564, 49] on link at bounding box center [616, 40] width 168 height 27
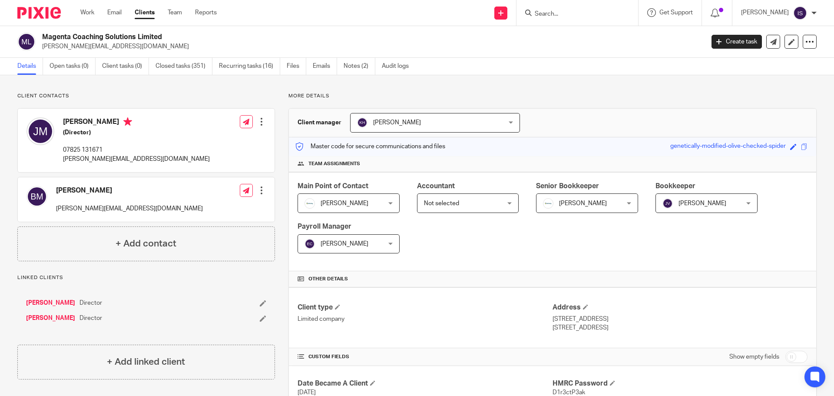
click at [542, 10] on div at bounding box center [575, 12] width 101 height 11
click at [554, 15] on input "Search" at bounding box center [573, 14] width 78 height 8
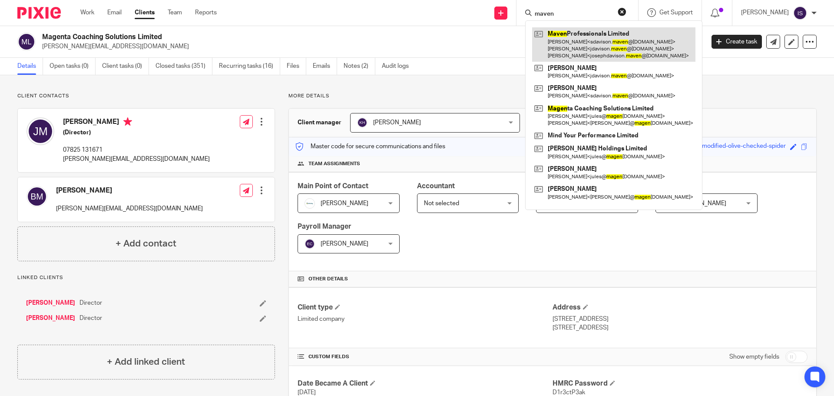
type input "maven"
click at [582, 43] on link at bounding box center [613, 44] width 163 height 34
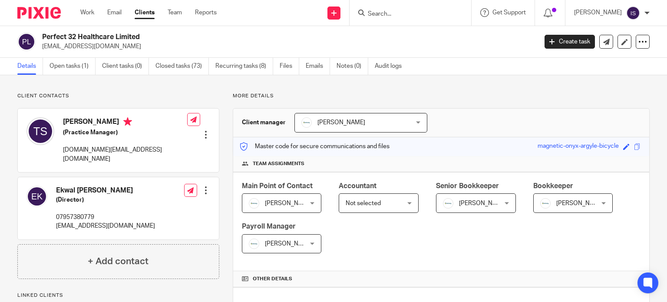
scroll to position [304, 0]
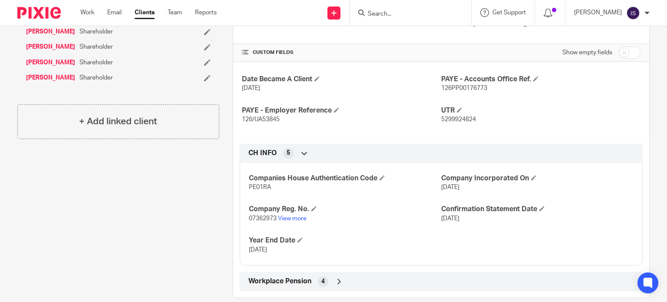
click at [401, 17] on input "Search" at bounding box center [406, 14] width 78 height 8
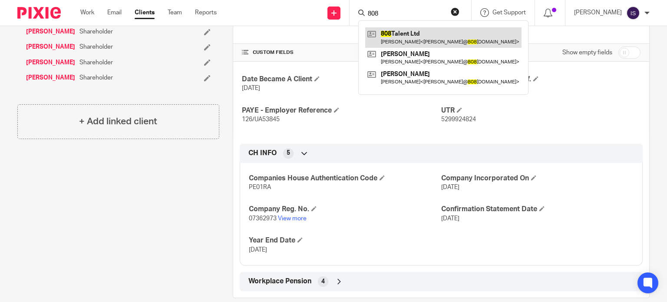
type input "808"
click at [443, 46] on link at bounding box center [443, 37] width 156 height 20
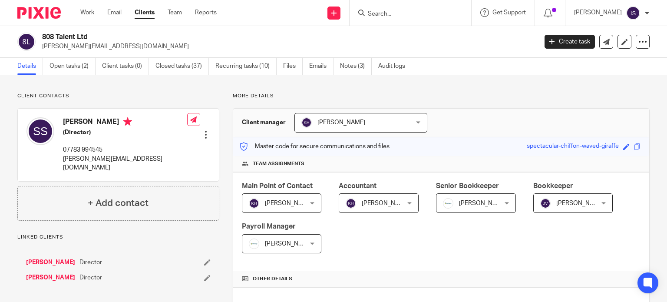
click at [569, 191] on div "Bookkeeper Jamie Vinn Jamie Vinn Not selected Aimee Tamburrini Emma Coleman Eve…" at bounding box center [573, 197] width 80 height 32
drag, startPoint x: 598, startPoint y: 205, endPoint x: 590, endPoint y: 205, distance: 8.3
click at [596, 205] on div "Jamie Vinn Jamie Vinn" at bounding box center [573, 203] width 80 height 20
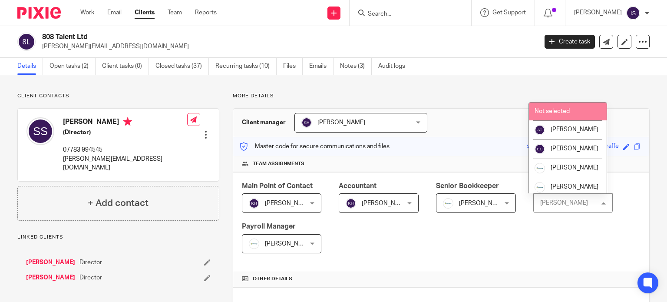
click at [562, 112] on span "Not selected" at bounding box center [552, 111] width 35 height 6
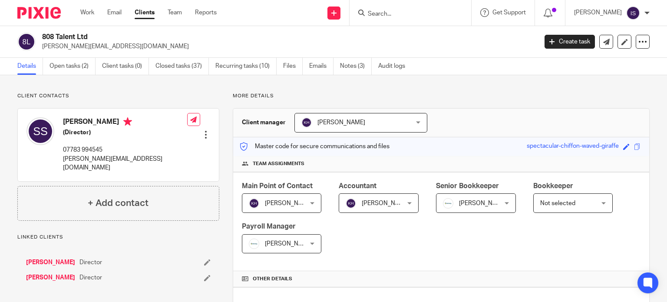
click at [398, 16] on input "Search" at bounding box center [406, 14] width 78 height 8
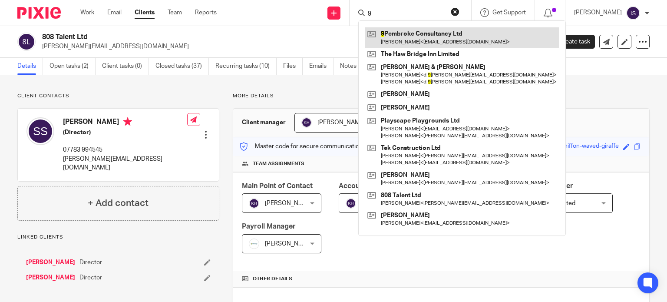
type input "9"
click at [414, 33] on link at bounding box center [462, 37] width 194 height 20
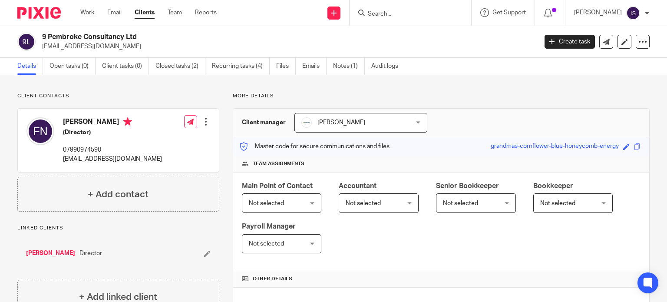
click at [391, 203] on span "Not selected" at bounding box center [375, 203] width 58 height 18
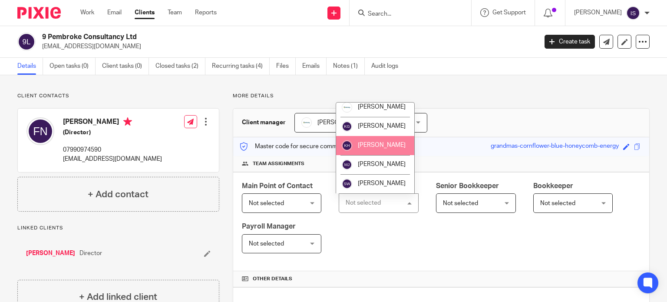
scroll to position [146, 0]
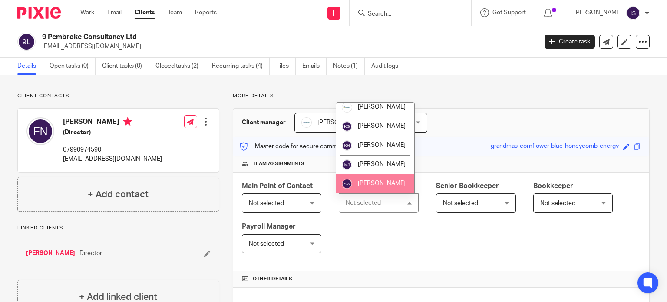
click at [385, 175] on li "[PERSON_NAME]" at bounding box center [375, 183] width 78 height 19
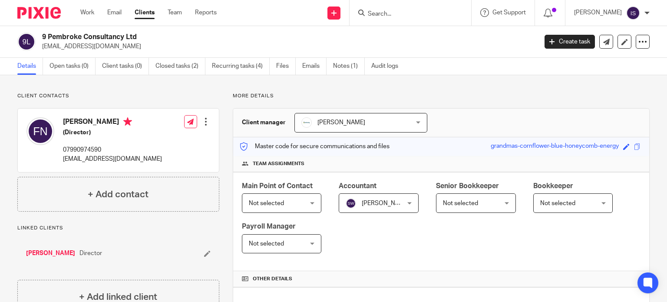
click at [428, 16] on input "Search" at bounding box center [406, 14] width 78 height 8
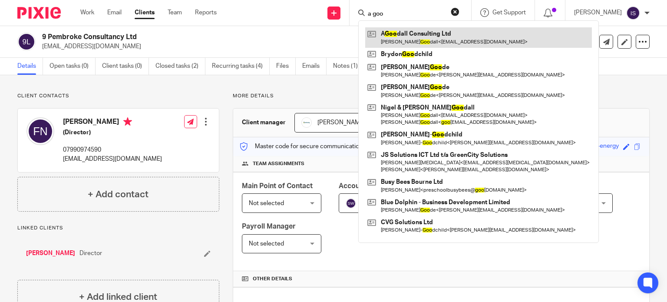
type input "a goo"
click at [435, 41] on link at bounding box center [478, 37] width 227 height 20
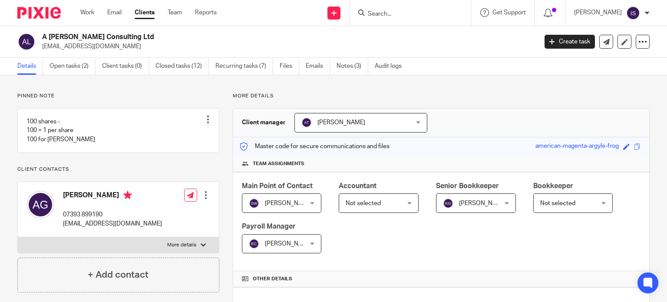
click at [384, 207] on span "Not selected" at bounding box center [375, 203] width 58 height 18
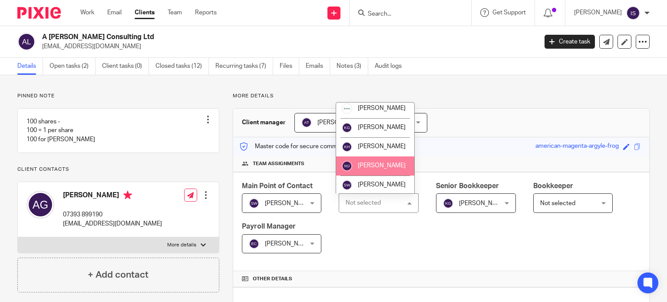
scroll to position [146, 0]
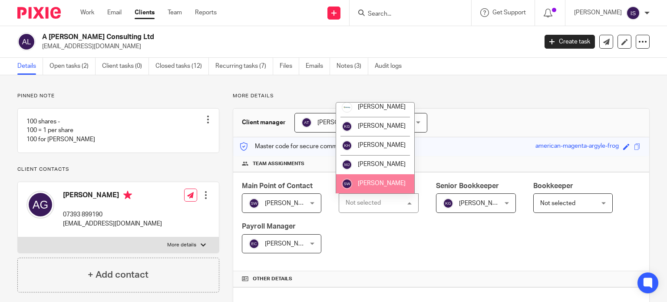
click at [378, 178] on li "[PERSON_NAME]" at bounding box center [375, 183] width 78 height 19
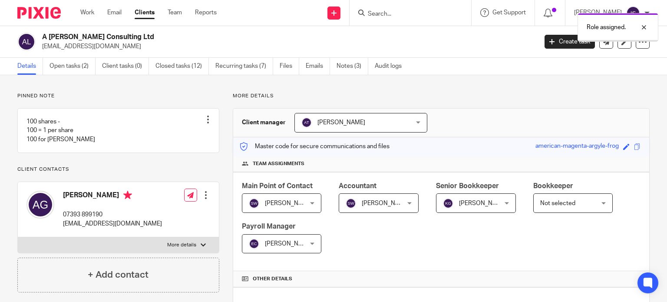
click at [480, 202] on span "[PERSON_NAME]" at bounding box center [483, 203] width 48 height 6
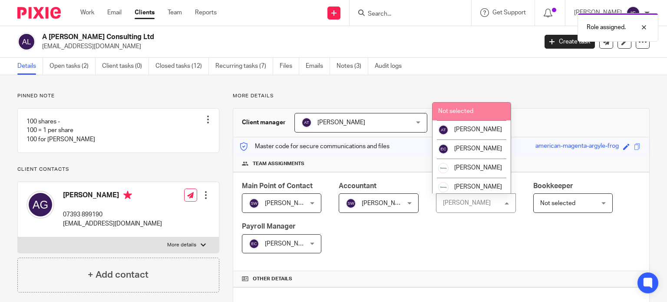
click at [479, 111] on li "Not selected" at bounding box center [472, 112] width 78 height 18
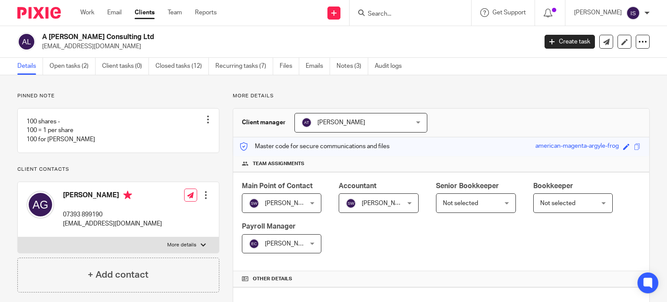
click at [437, 16] on input "Search" at bounding box center [406, 14] width 78 height 8
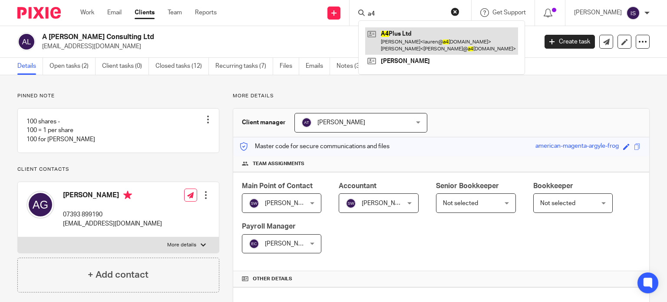
type input "a4"
click at [453, 41] on link at bounding box center [441, 40] width 153 height 27
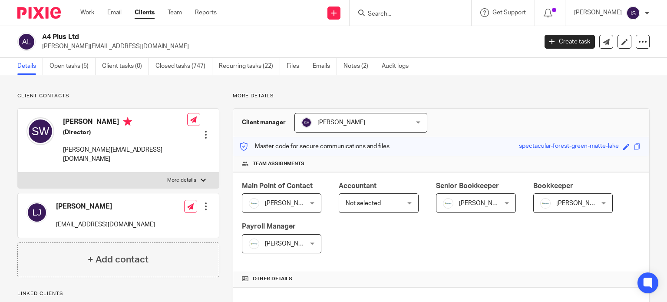
click at [368, 208] on span "Not selected" at bounding box center [375, 203] width 58 height 18
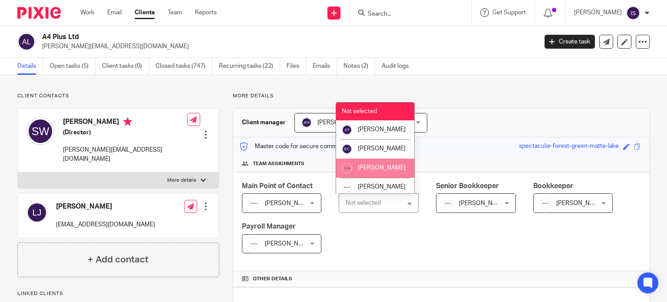
click at [375, 171] on li "[PERSON_NAME]" at bounding box center [375, 168] width 78 height 19
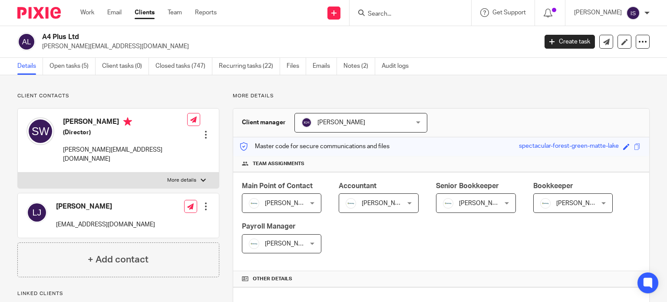
click at [426, 19] on div at bounding box center [411, 13] width 122 height 26
click at [426, 17] on form at bounding box center [413, 12] width 93 height 11
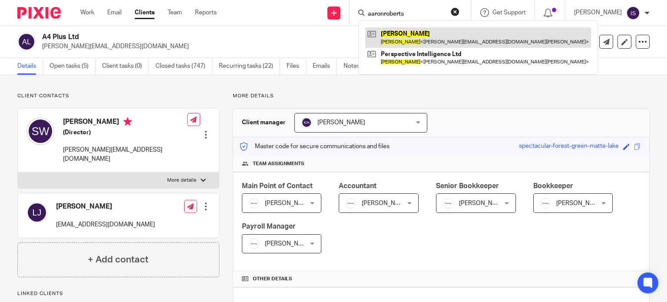
type input "aaronroberts"
click at [441, 34] on link at bounding box center [478, 37] width 226 height 20
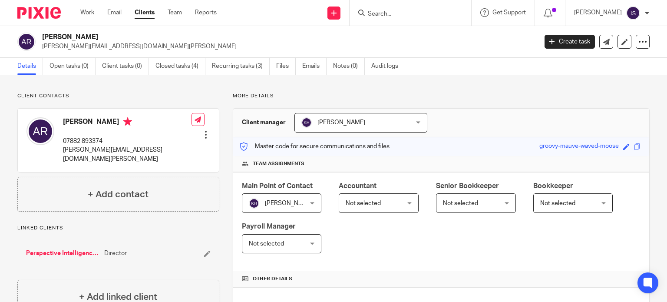
click at [404, 205] on div "Not selected Not selected" at bounding box center [379, 203] width 80 height 20
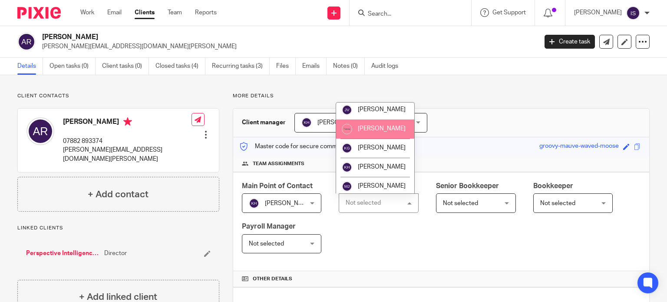
scroll to position [130, 0]
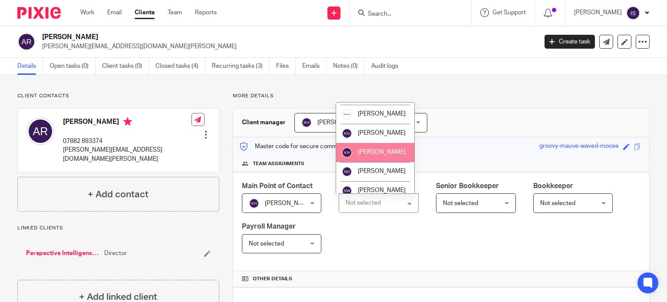
click at [380, 155] on span "[PERSON_NAME]" at bounding box center [382, 152] width 48 height 6
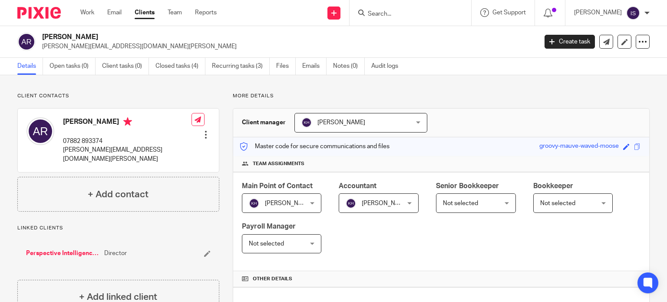
click at [419, 12] on input "Search" at bounding box center [406, 14] width 78 height 8
type input "abigail"
click at [419, 32] on link at bounding box center [423, 33] width 116 height 13
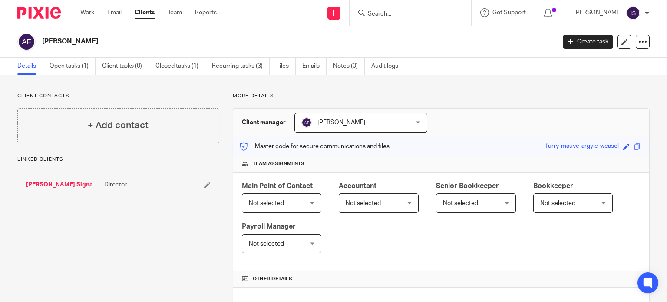
click at [370, 213] on div "Main Point of Contact Not selected Not selected Not selected Aimee Tamburrini E…" at bounding box center [441, 221] width 416 height 99
click at [375, 208] on span "Not selected" at bounding box center [375, 203] width 58 height 18
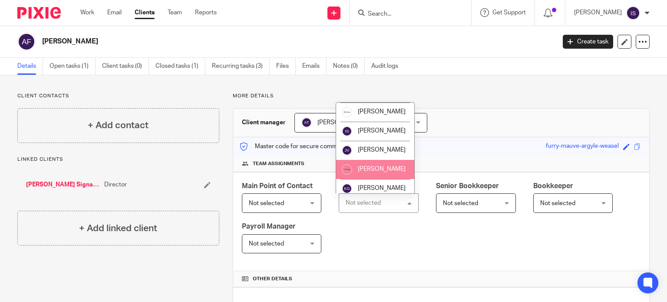
scroll to position [146, 0]
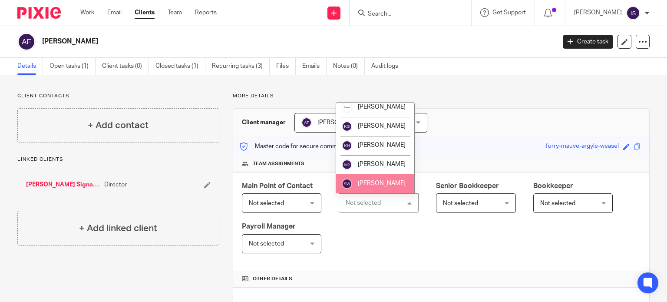
click at [374, 185] on span "[PERSON_NAME]" at bounding box center [382, 183] width 48 height 6
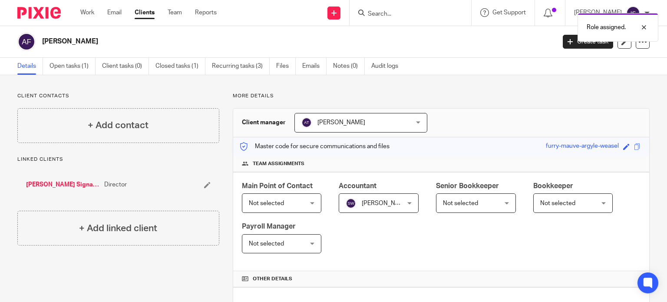
click at [390, 14] on div "Role assigned." at bounding box center [496, 25] width 325 height 33
click at [389, 20] on div at bounding box center [411, 13] width 122 height 26
click at [389, 18] on form at bounding box center [413, 12] width 93 height 11
click at [389, 16] on input "Search" at bounding box center [406, 14] width 78 height 8
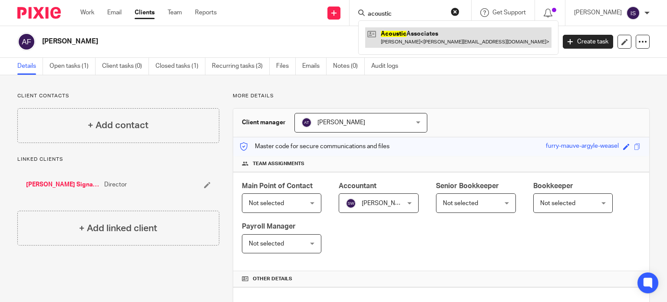
type input "acoustic"
click at [411, 36] on link at bounding box center [458, 37] width 186 height 20
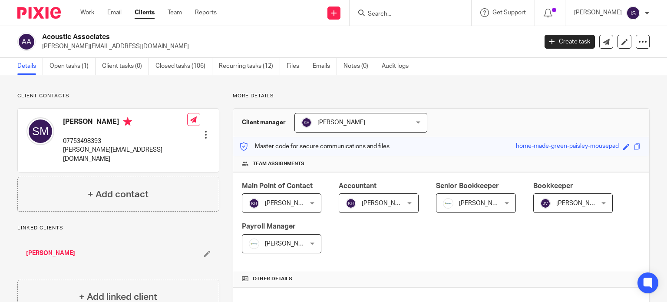
click at [427, 8] on form at bounding box center [413, 12] width 93 height 11
click at [421, 13] on input "Search" at bounding box center [406, 14] width 78 height 8
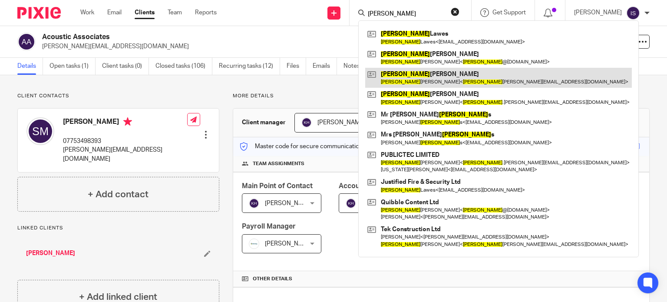
type input "[PERSON_NAME]"
click at [417, 78] on link at bounding box center [498, 78] width 267 height 20
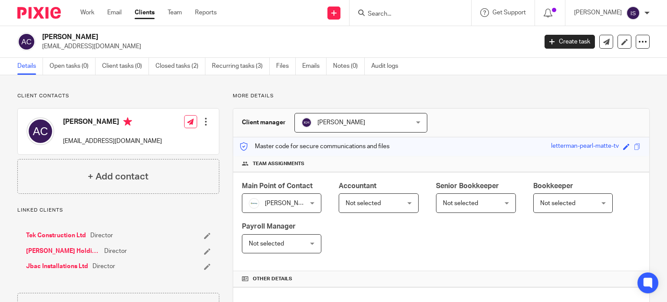
click at [359, 212] on span "Not selected" at bounding box center [375, 203] width 58 height 18
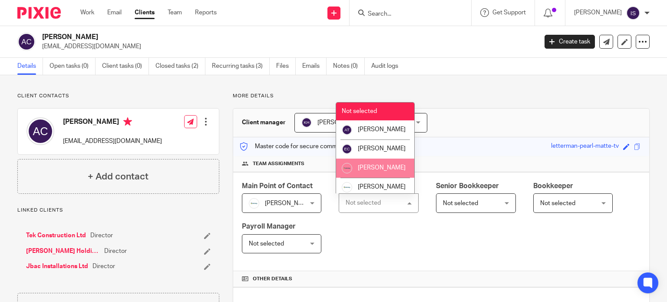
click at [381, 178] on li "[PERSON_NAME]" at bounding box center [375, 168] width 78 height 19
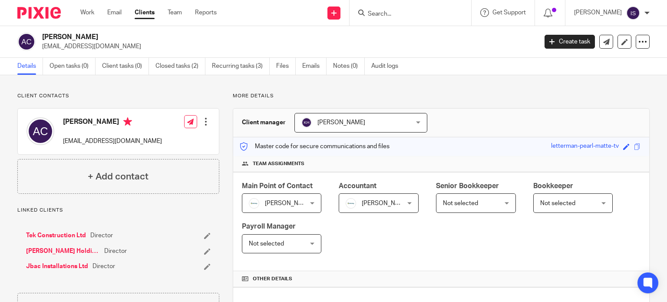
click at [387, 6] on div at bounding box center [411, 13] width 122 height 26
click at [388, 15] on input "Search" at bounding box center [406, 14] width 78 height 8
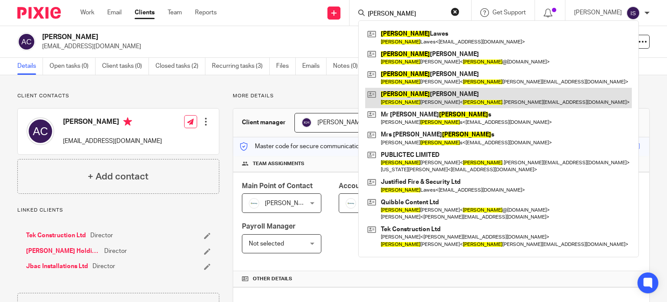
type input "adam"
click at [427, 92] on link at bounding box center [498, 98] width 267 height 20
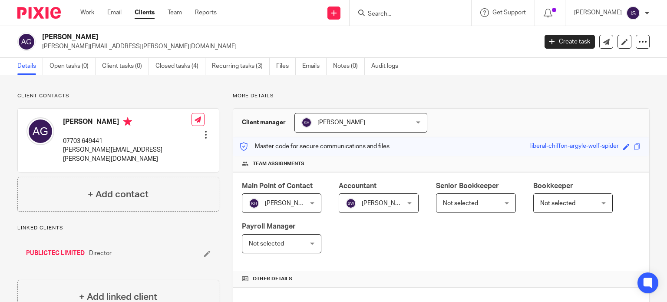
click at [402, 203] on div "Sarah Wills Sarah Wills" at bounding box center [379, 203] width 80 height 20
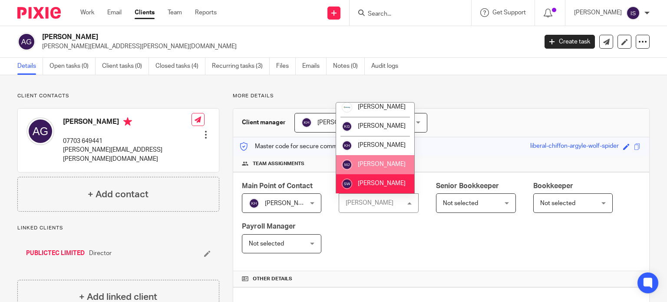
scroll to position [146, 0]
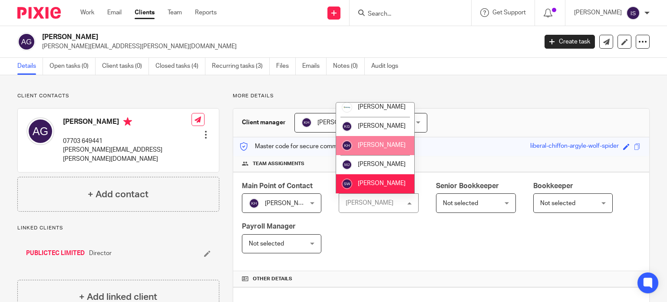
click at [382, 151] on li "[PERSON_NAME]" at bounding box center [375, 145] width 78 height 19
